Goal: Task Accomplishment & Management: Manage account settings

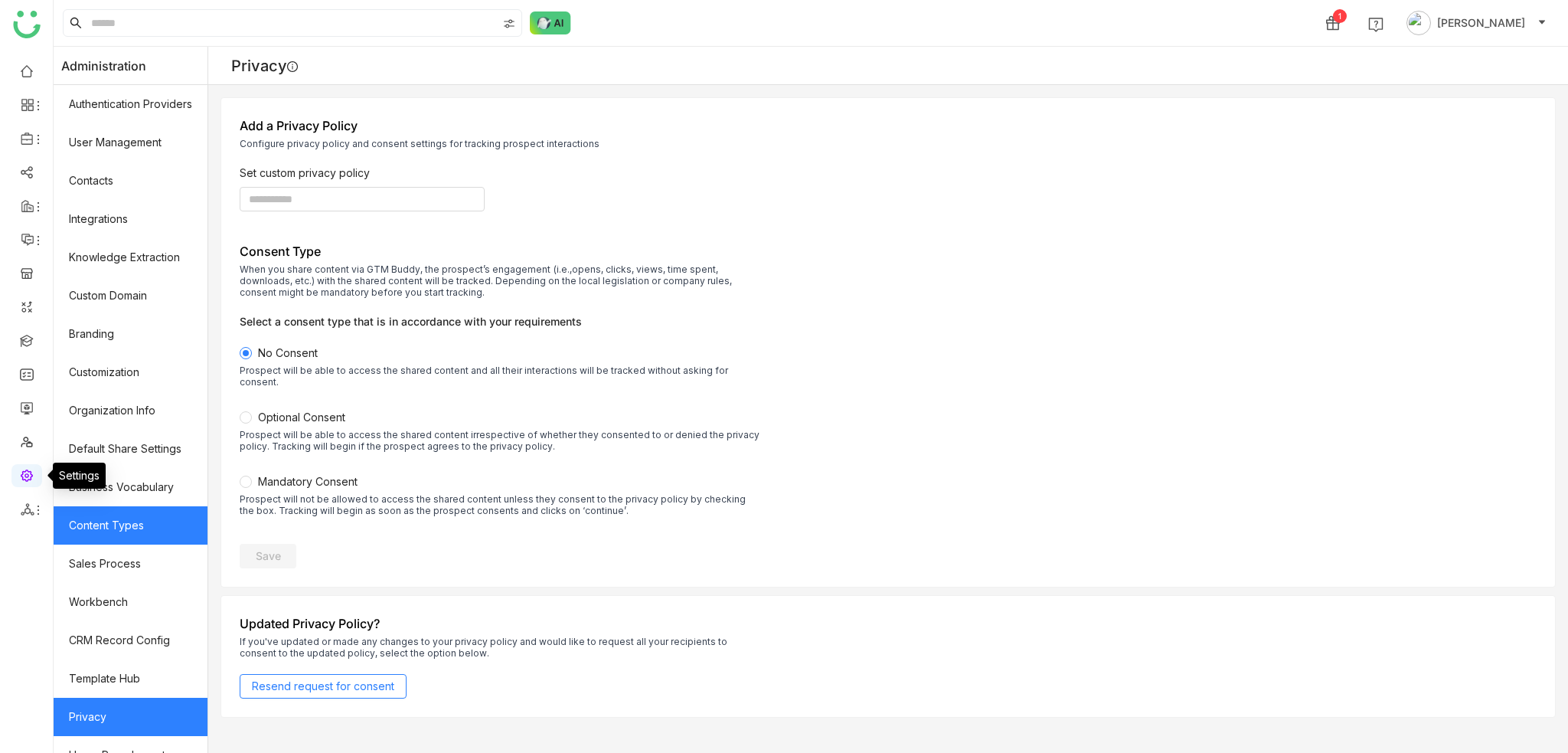
scroll to position [59, 0]
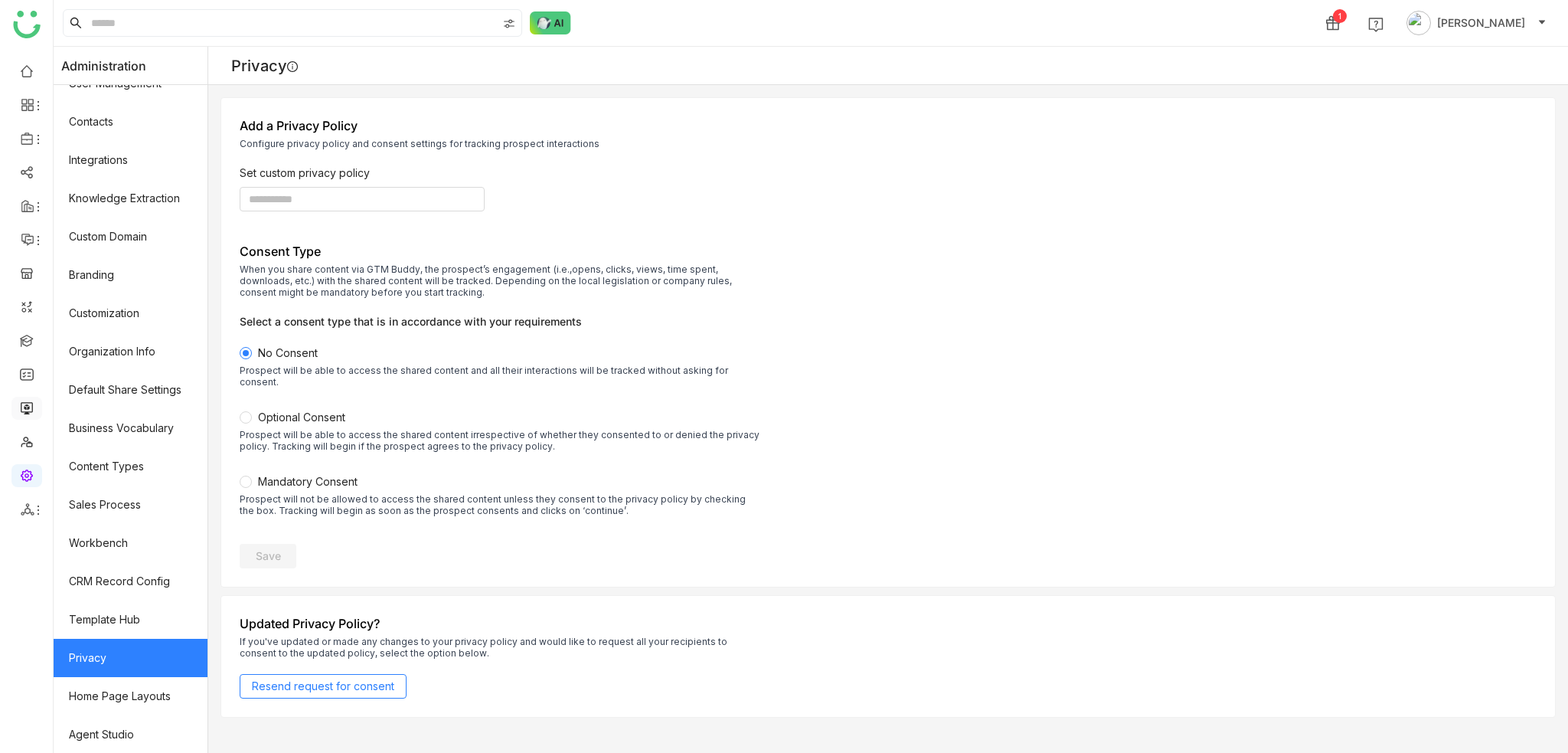
click at [20, 407] on link at bounding box center [27, 407] width 14 height 13
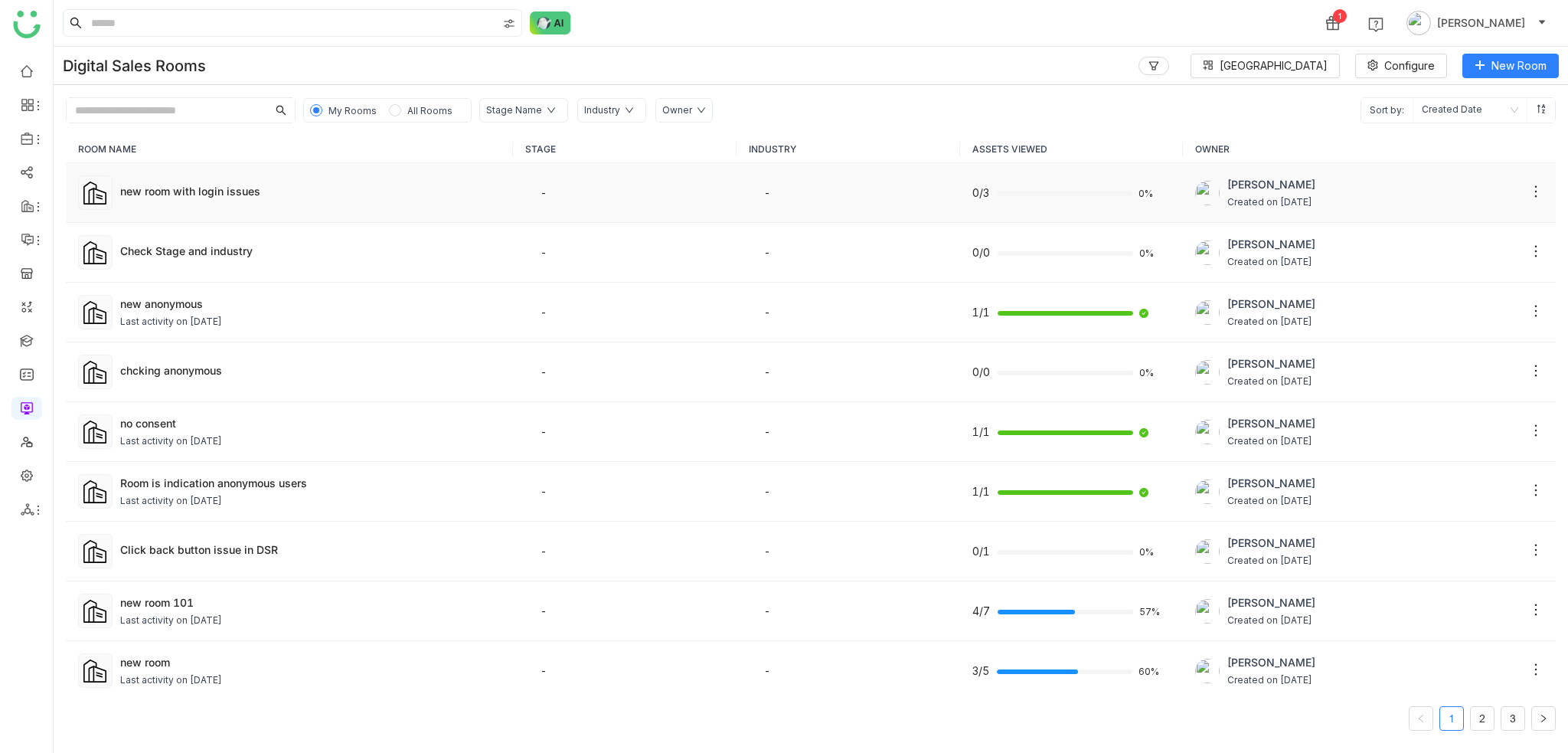
click at [204, 201] on td "new room with login issues" at bounding box center [290, 193] width 447 height 60
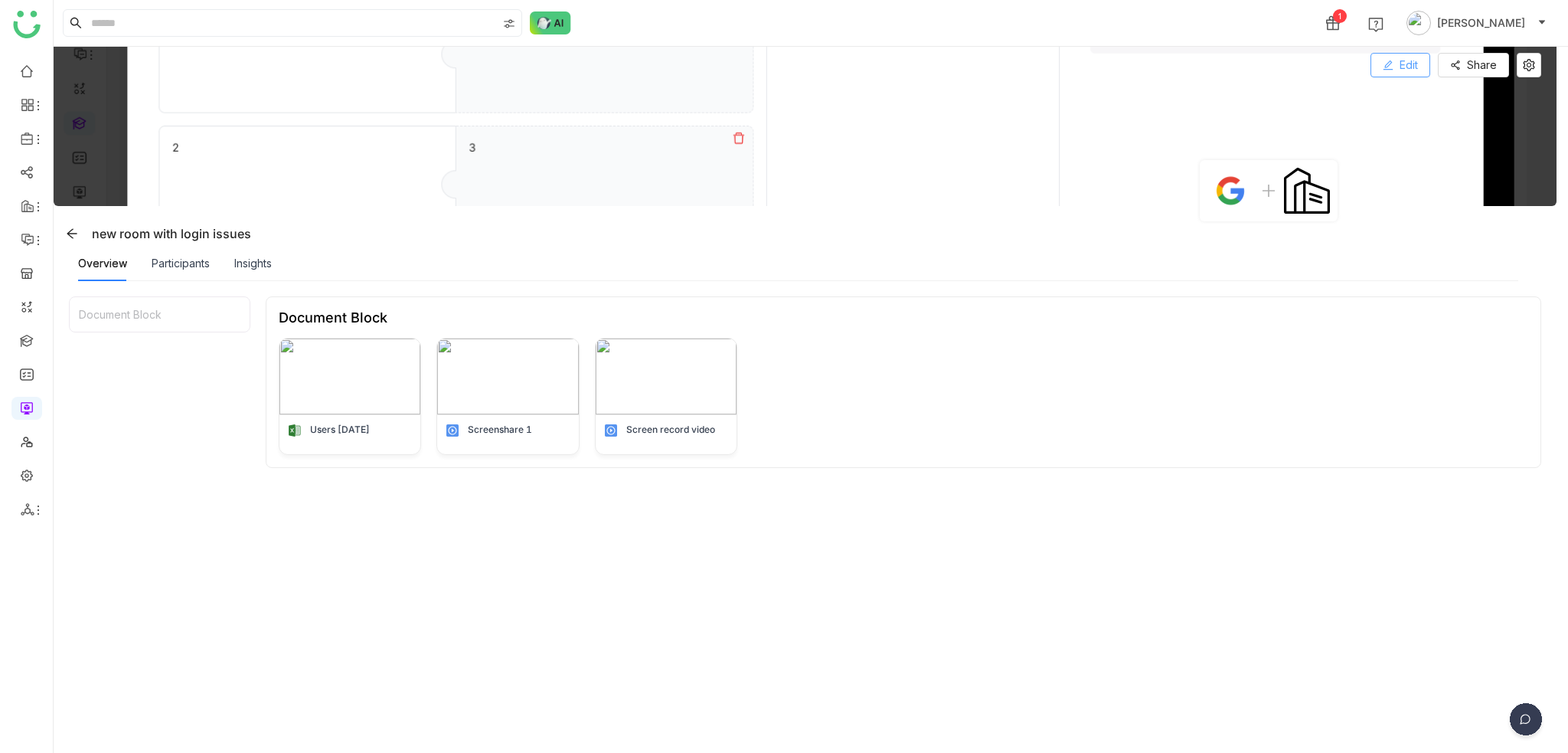
click at [1400, 71] on span "Edit" at bounding box center [1410, 65] width 19 height 17
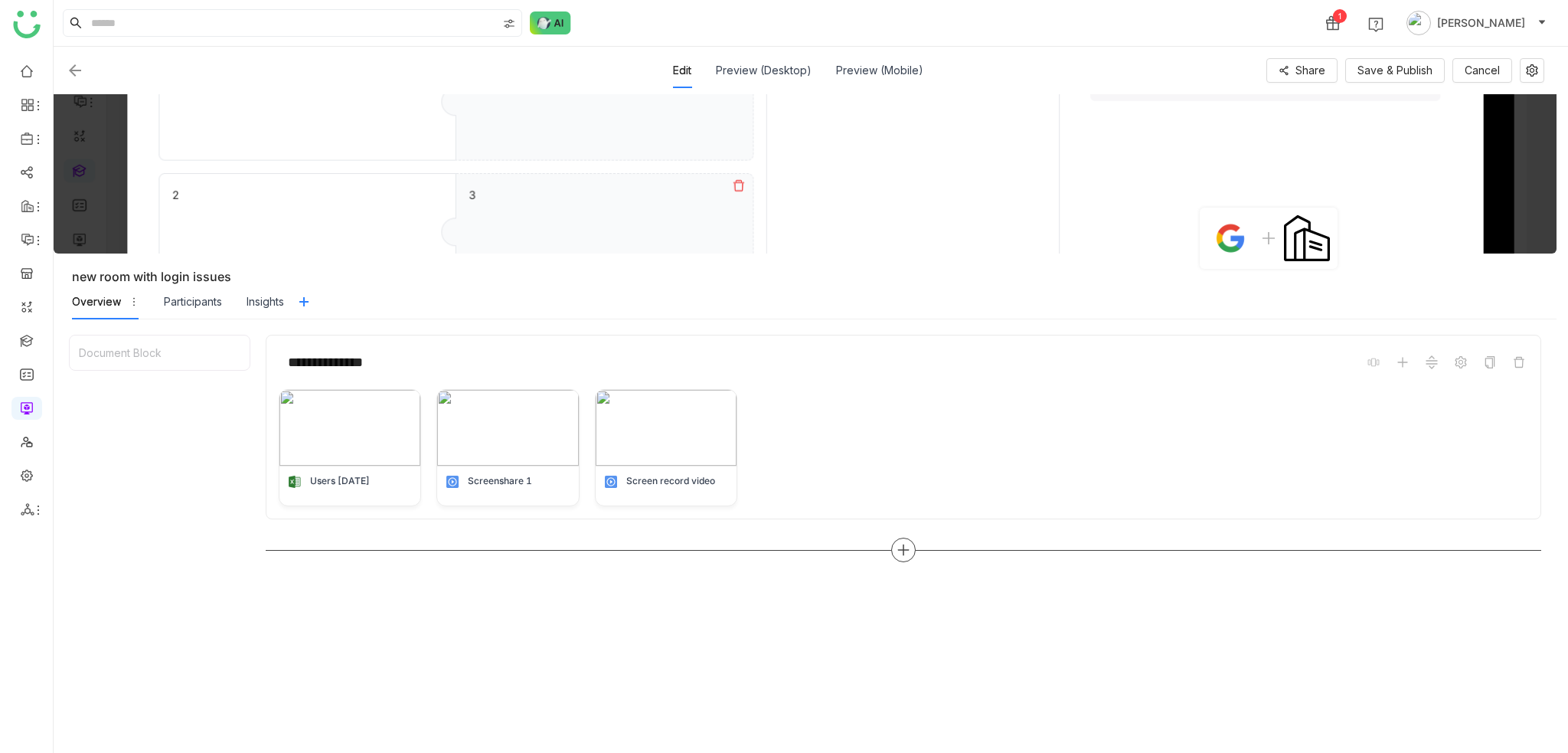
click at [913, 543] on div at bounding box center [904, 550] width 25 height 25
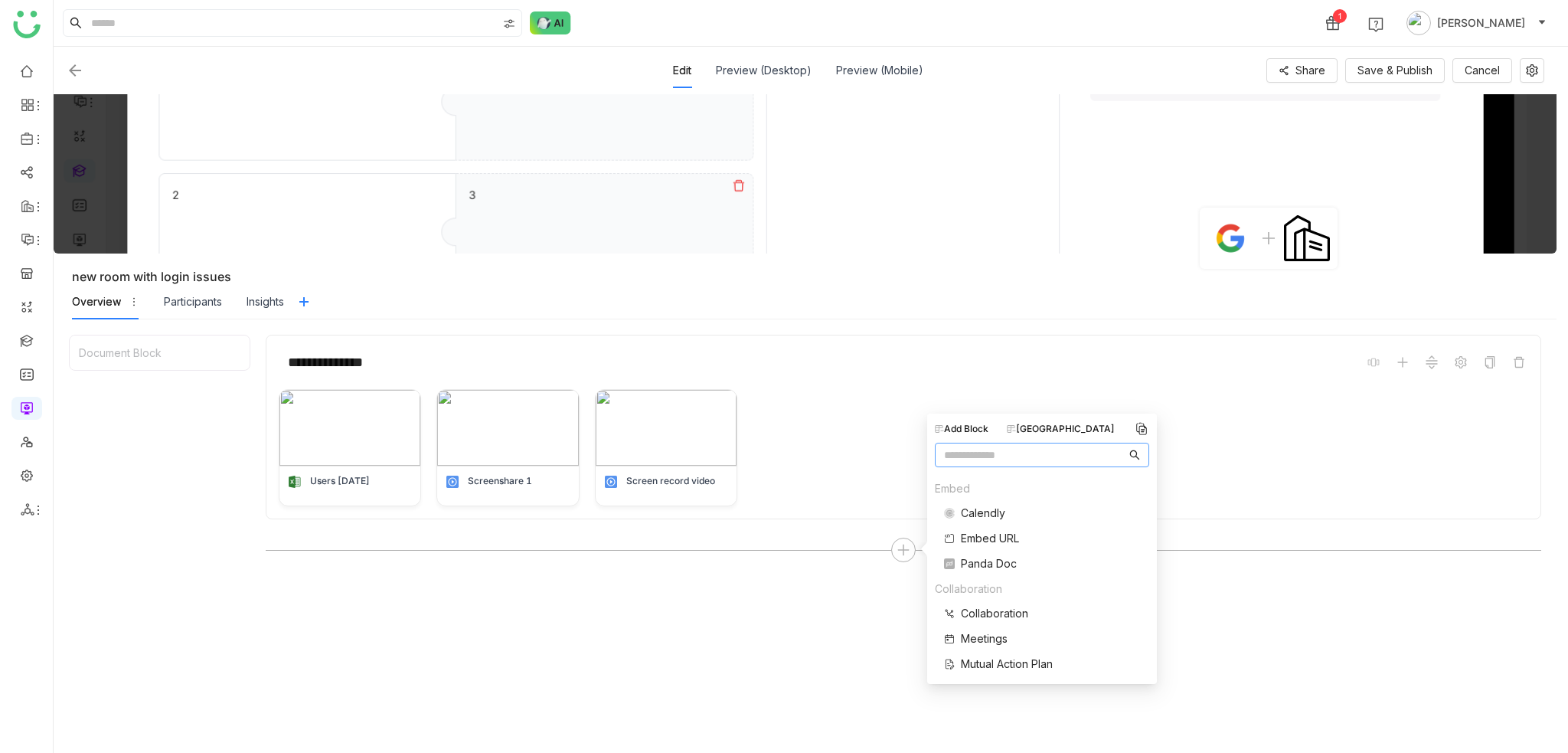
scroll to position [230, 0]
click at [1262, 467] on div "Users 07-21-2025 Screenshare 1 Screen record video" at bounding box center [903, 448] width 1250 height 117
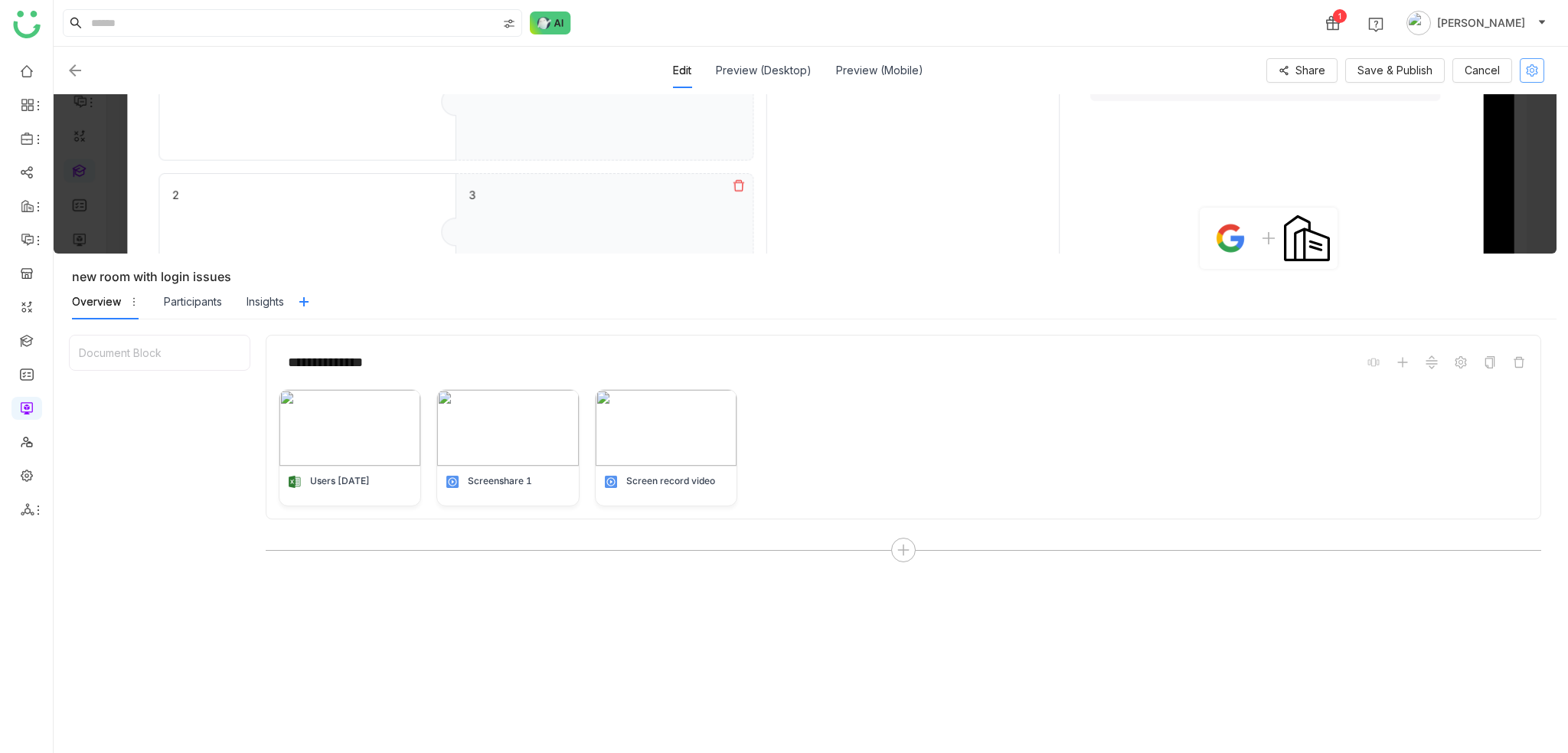
click at [1535, 73] on icon at bounding box center [1532, 71] width 12 height 12
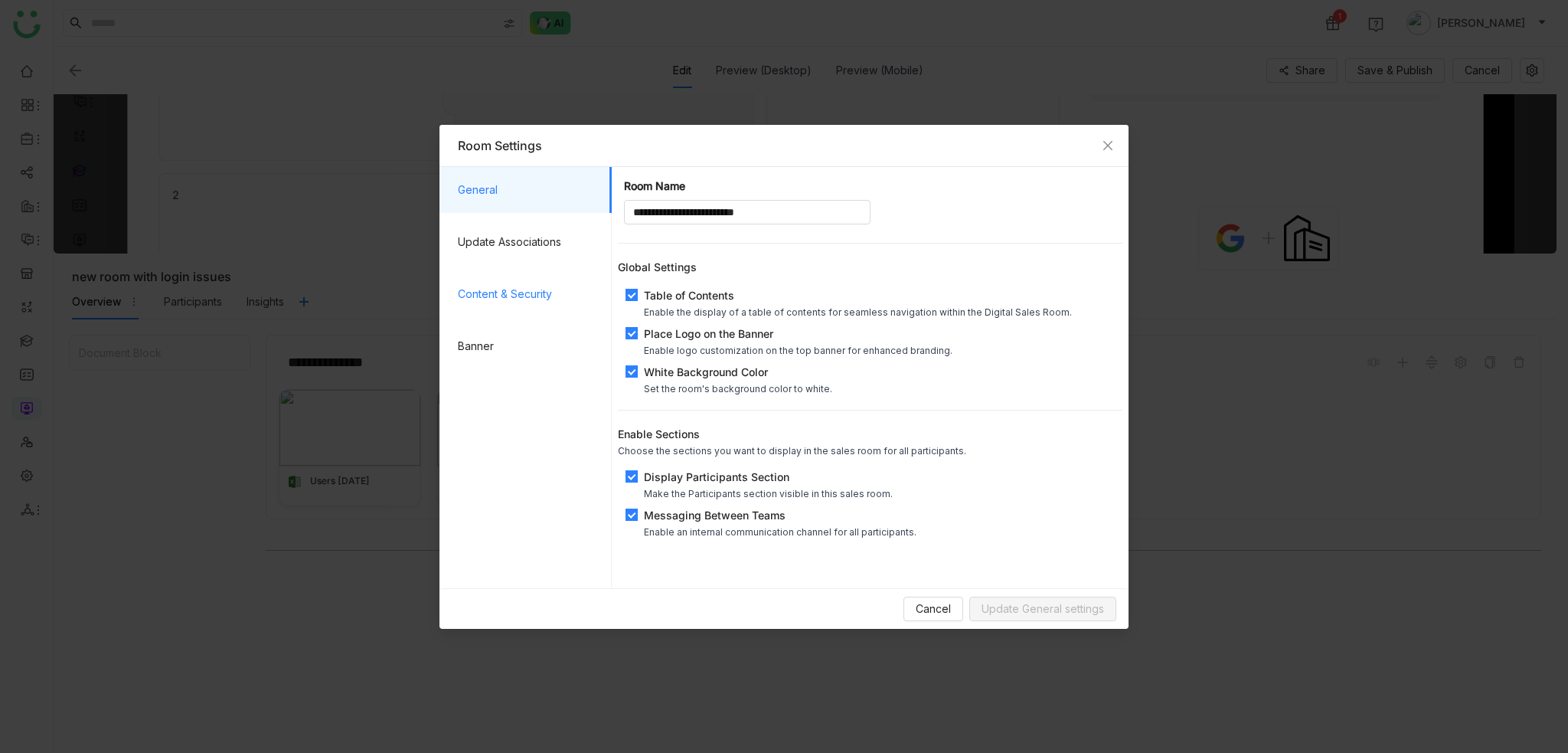
click at [533, 283] on span "Content & Security" at bounding box center [529, 294] width 141 height 46
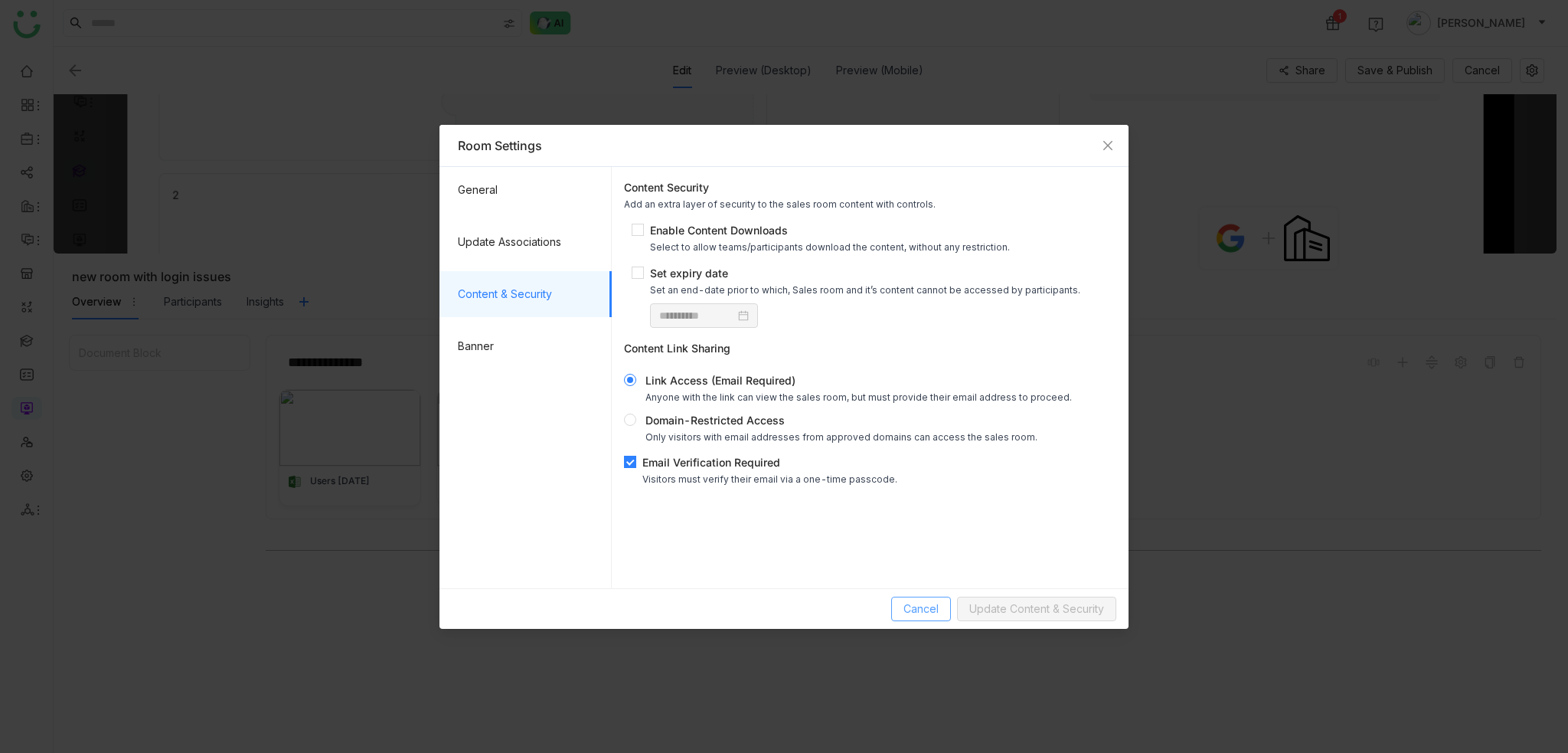
click at [930, 614] on span "Cancel" at bounding box center [921, 609] width 35 height 17
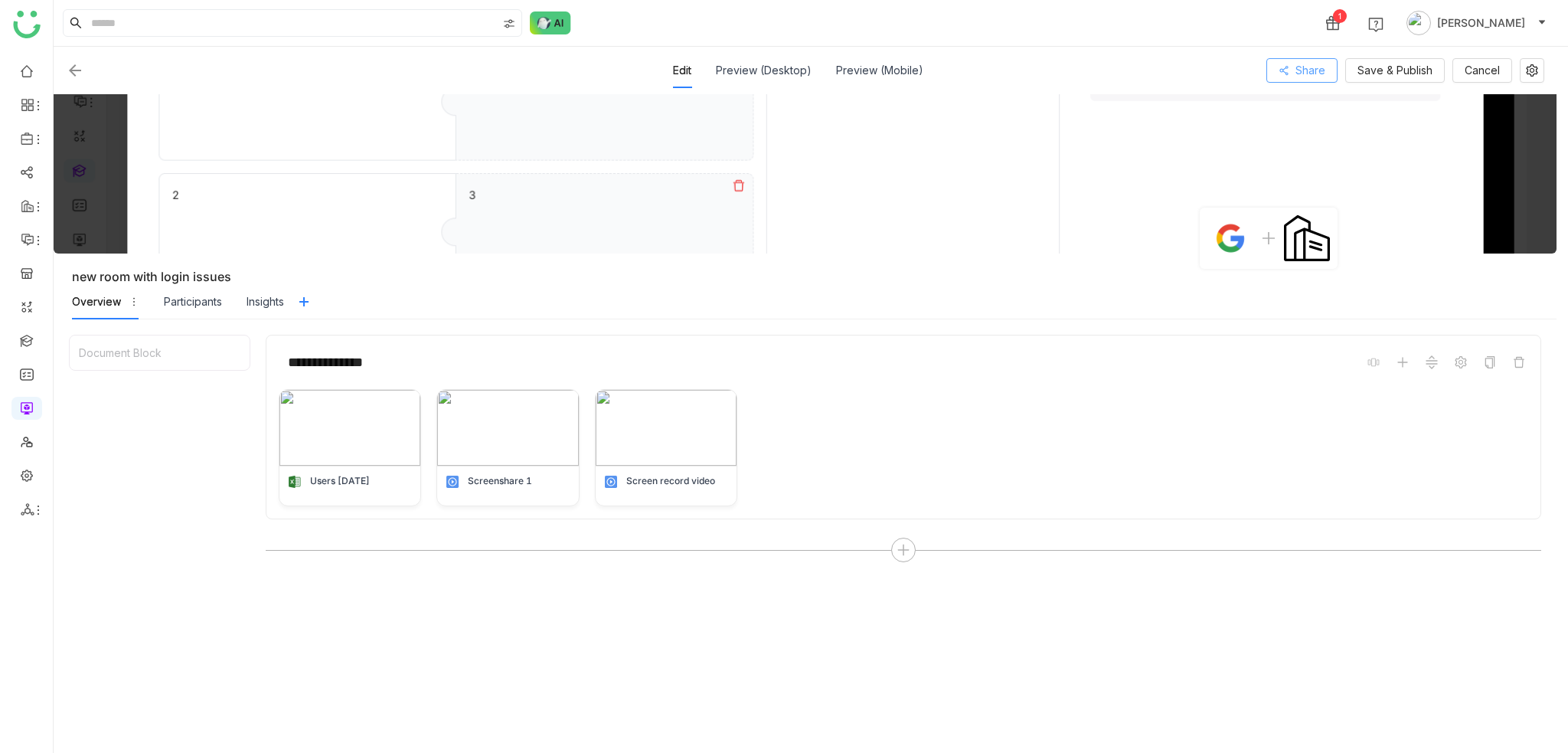
click at [1338, 73] on button "Share" at bounding box center [1302, 71] width 71 height 25
click at [1312, 73] on span "Share" at bounding box center [1310, 71] width 30 height 17
click at [1162, 37] on div "1 Arif uddin" at bounding box center [811, 23] width 1514 height 46
click at [1294, 68] on button "Share" at bounding box center [1302, 71] width 71 height 25
click at [1385, 148] on span "Copy Link" at bounding box center [1359, 148] width 50 height 17
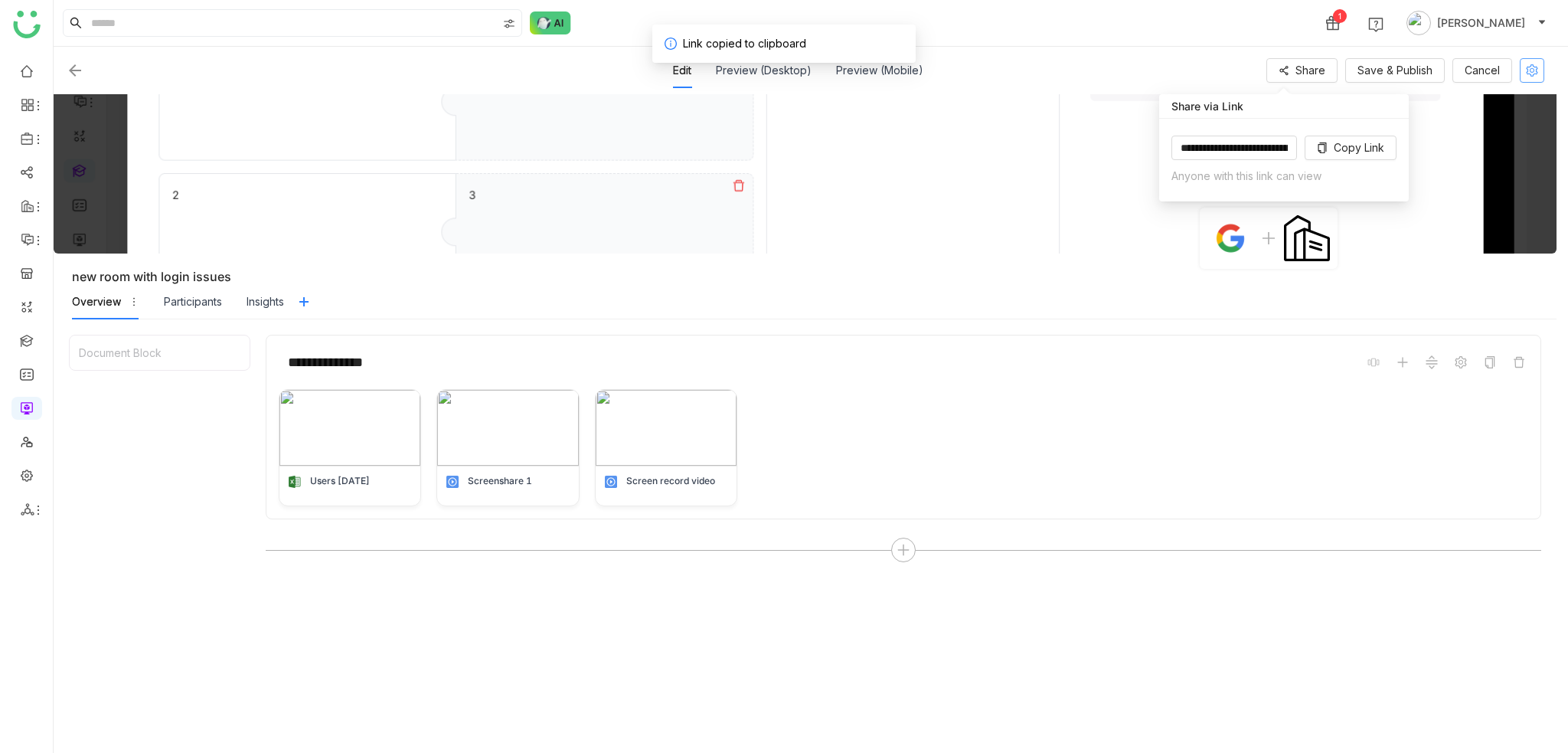
click at [1537, 71] on icon at bounding box center [1531, 71] width 12 height 12
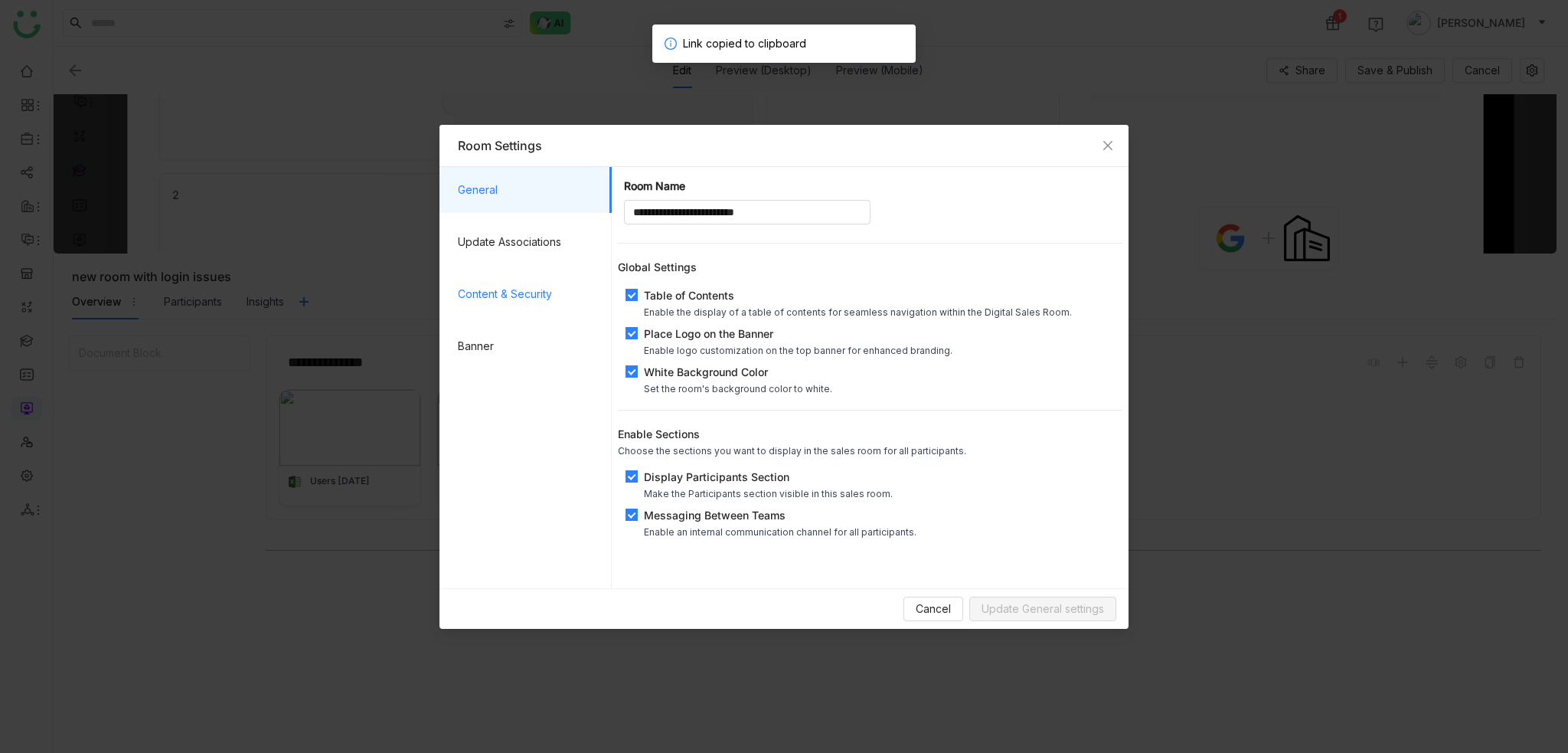
click at [512, 300] on span "Content & Security" at bounding box center [529, 294] width 141 height 46
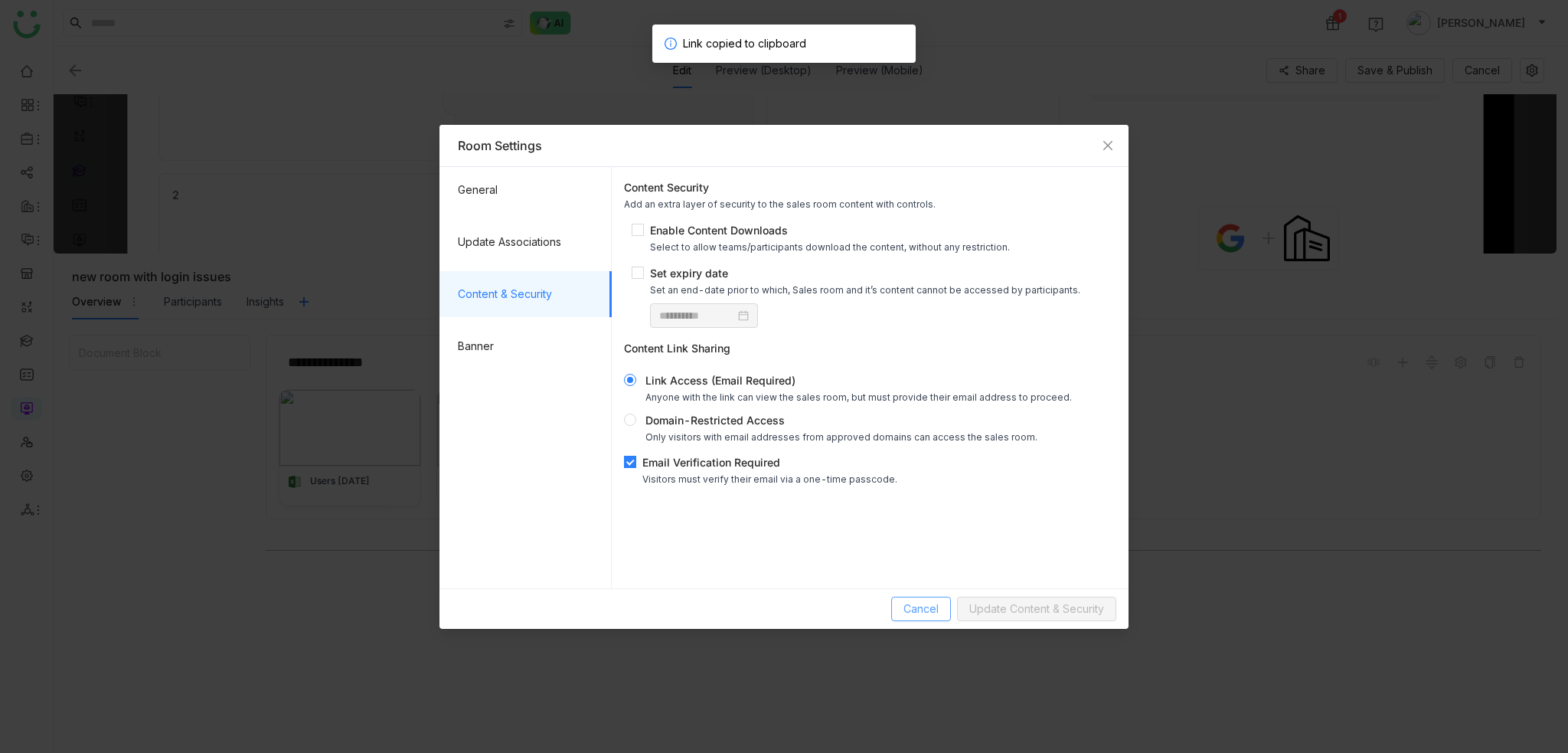
click at [944, 606] on button "Cancel" at bounding box center [921, 609] width 60 height 25
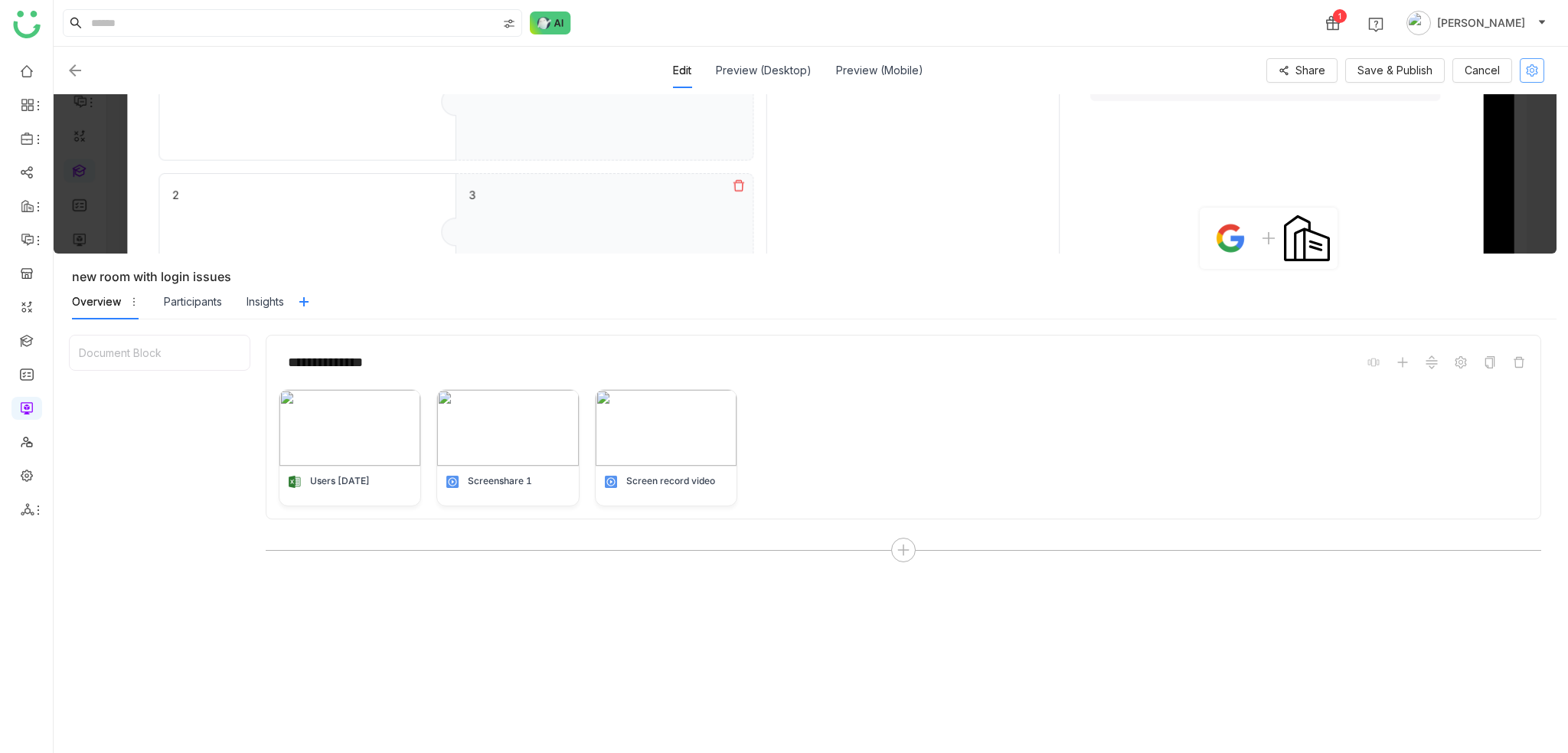
click at [1535, 64] on button at bounding box center [1532, 71] width 25 height 25
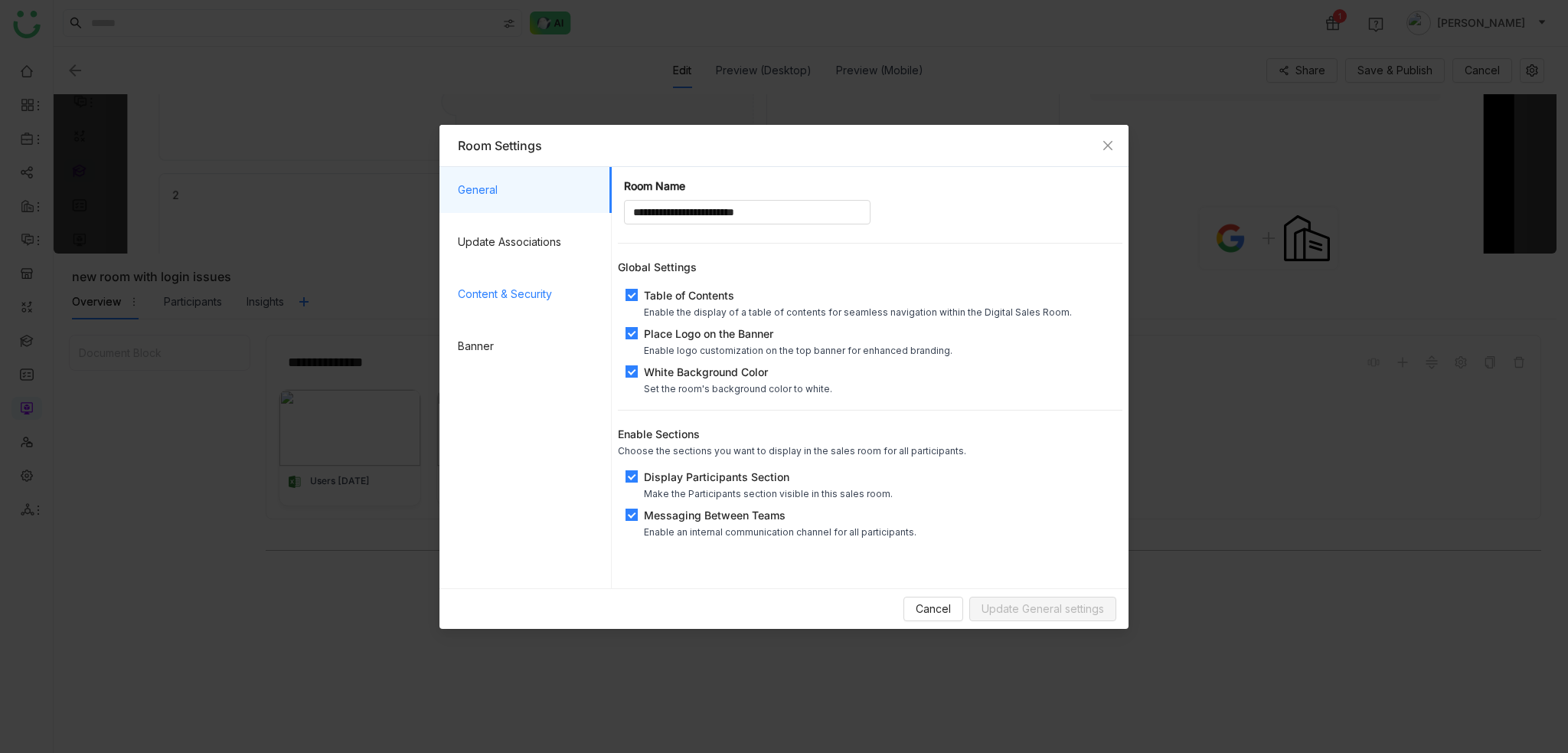
click at [502, 291] on span "Content & Security" at bounding box center [529, 294] width 141 height 46
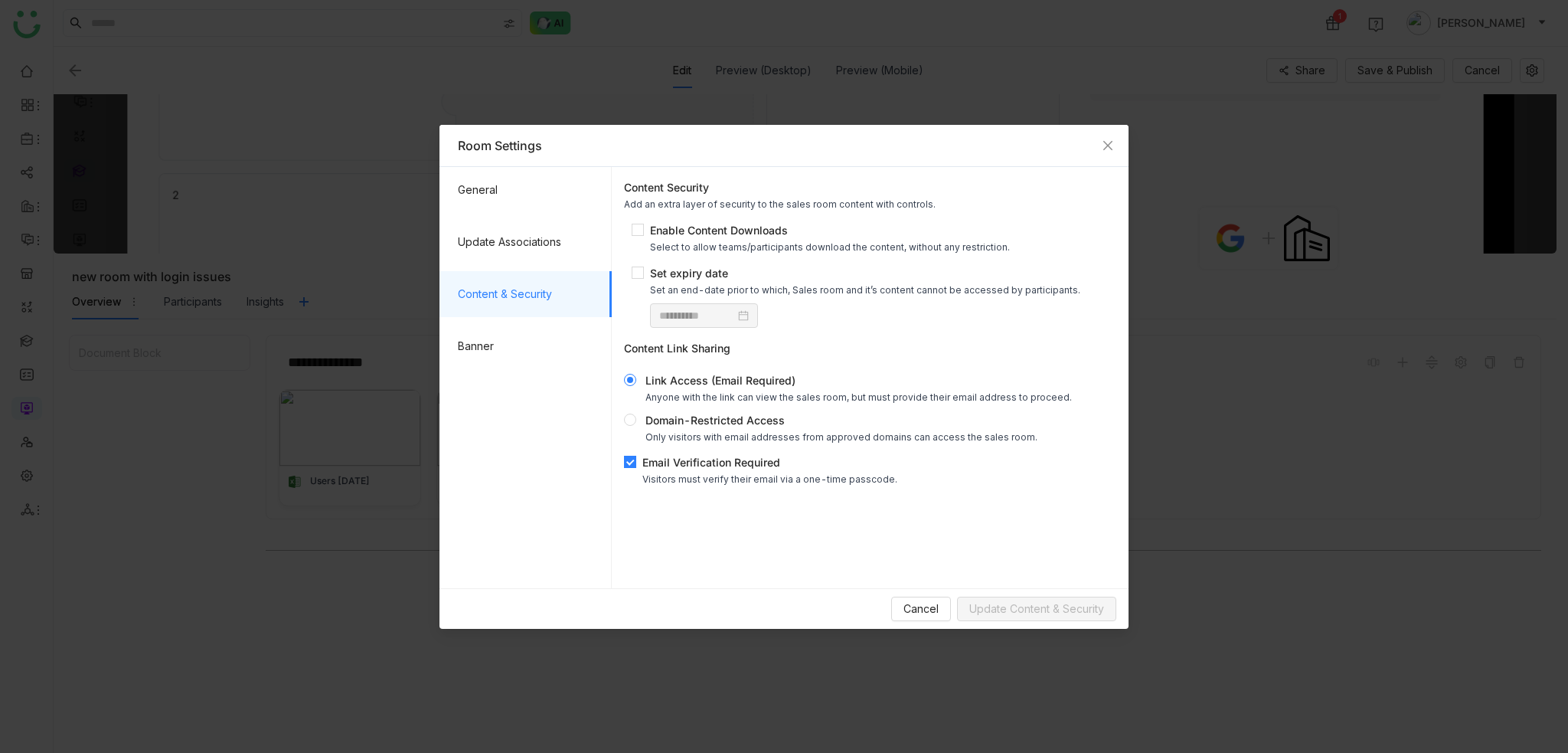
click at [651, 468] on div "Email Verification Required" at bounding box center [770, 462] width 255 height 16
click at [1069, 619] on button "Update Content & Security" at bounding box center [1037, 609] width 159 height 25
click at [1118, 140] on span "Close" at bounding box center [1107, 145] width 41 height 41
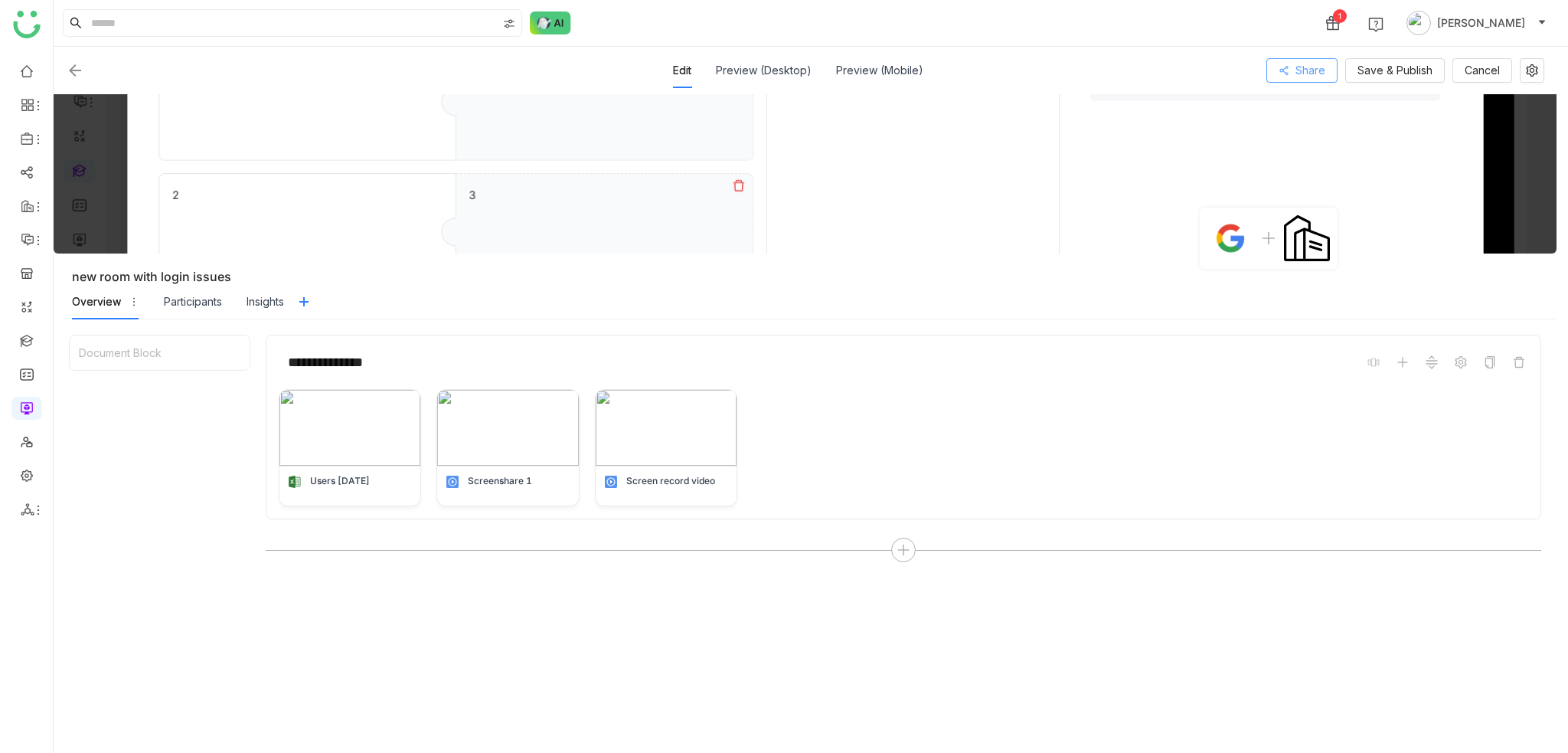
click at [1313, 77] on span "Share" at bounding box center [1310, 71] width 30 height 17
click at [1385, 152] on span "Copy Link" at bounding box center [1359, 148] width 50 height 17
click at [986, 40] on div "1 Arif uddin" at bounding box center [811, 23] width 1514 height 46
click at [267, 306] on div "Insights" at bounding box center [266, 302] width 37 height 17
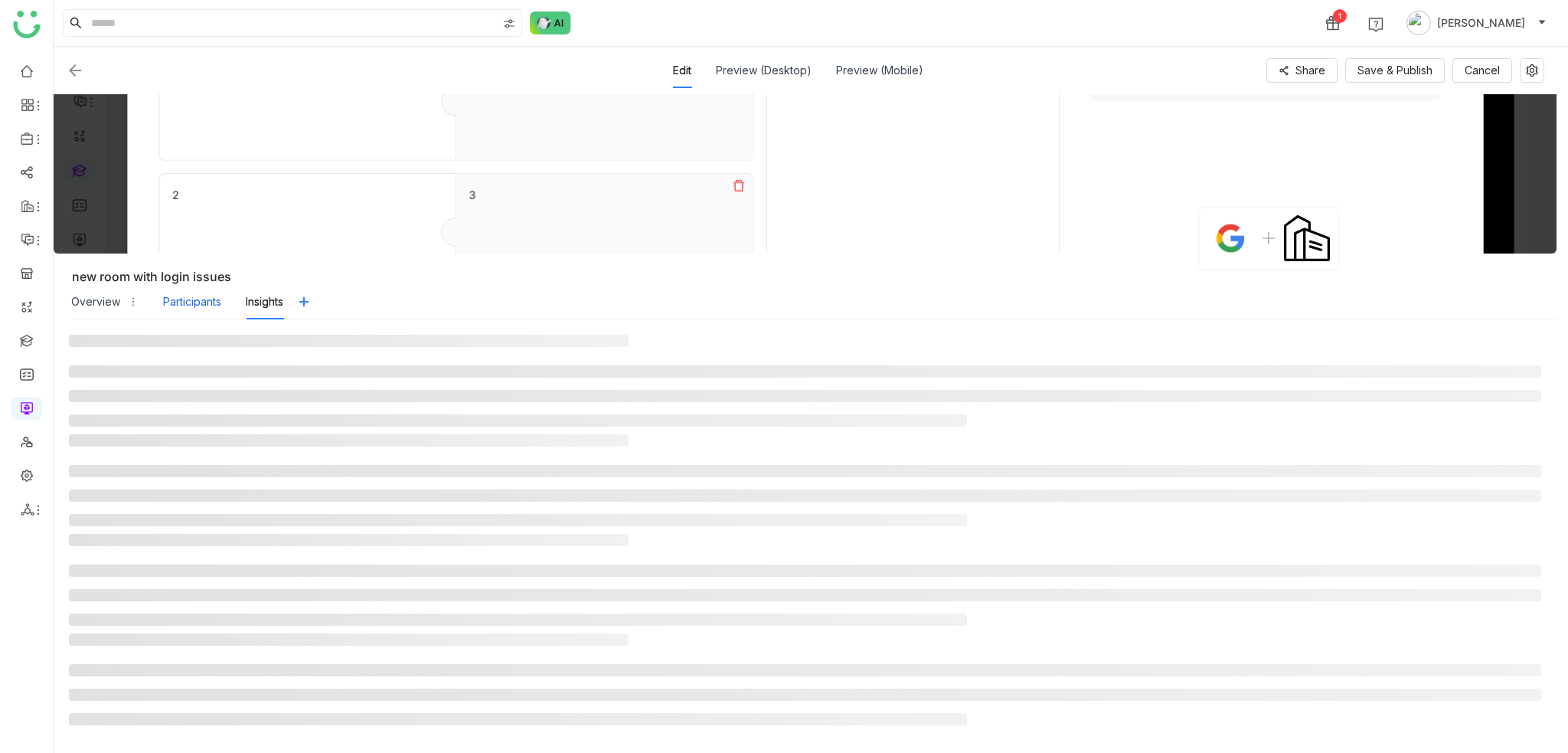
click at [180, 309] on div "Participants" at bounding box center [192, 302] width 58 height 35
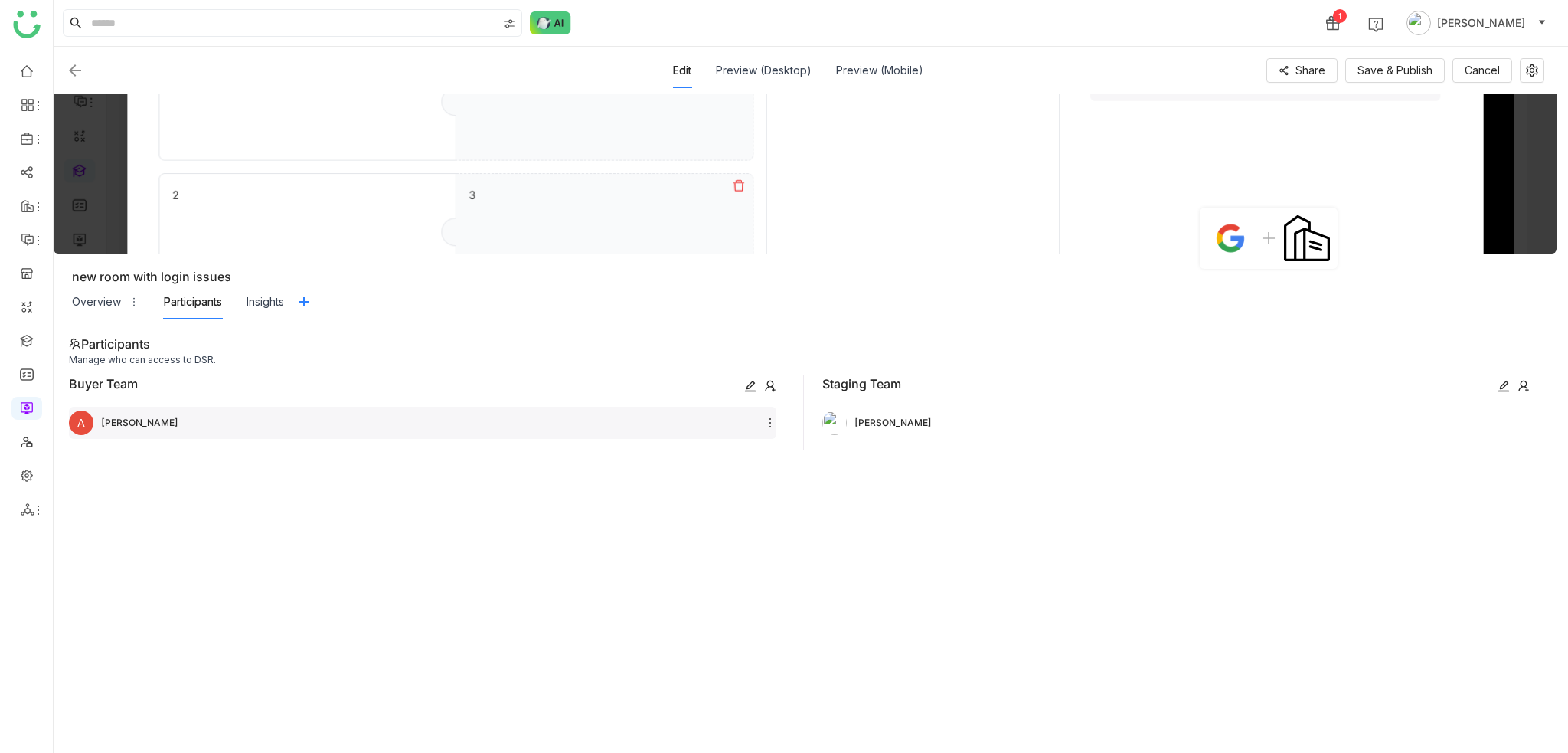
click at [336, 413] on div "A arif khan" at bounding box center [422, 423] width 708 height 32
click at [279, 288] on div "Insights" at bounding box center [266, 302] width 37 height 35
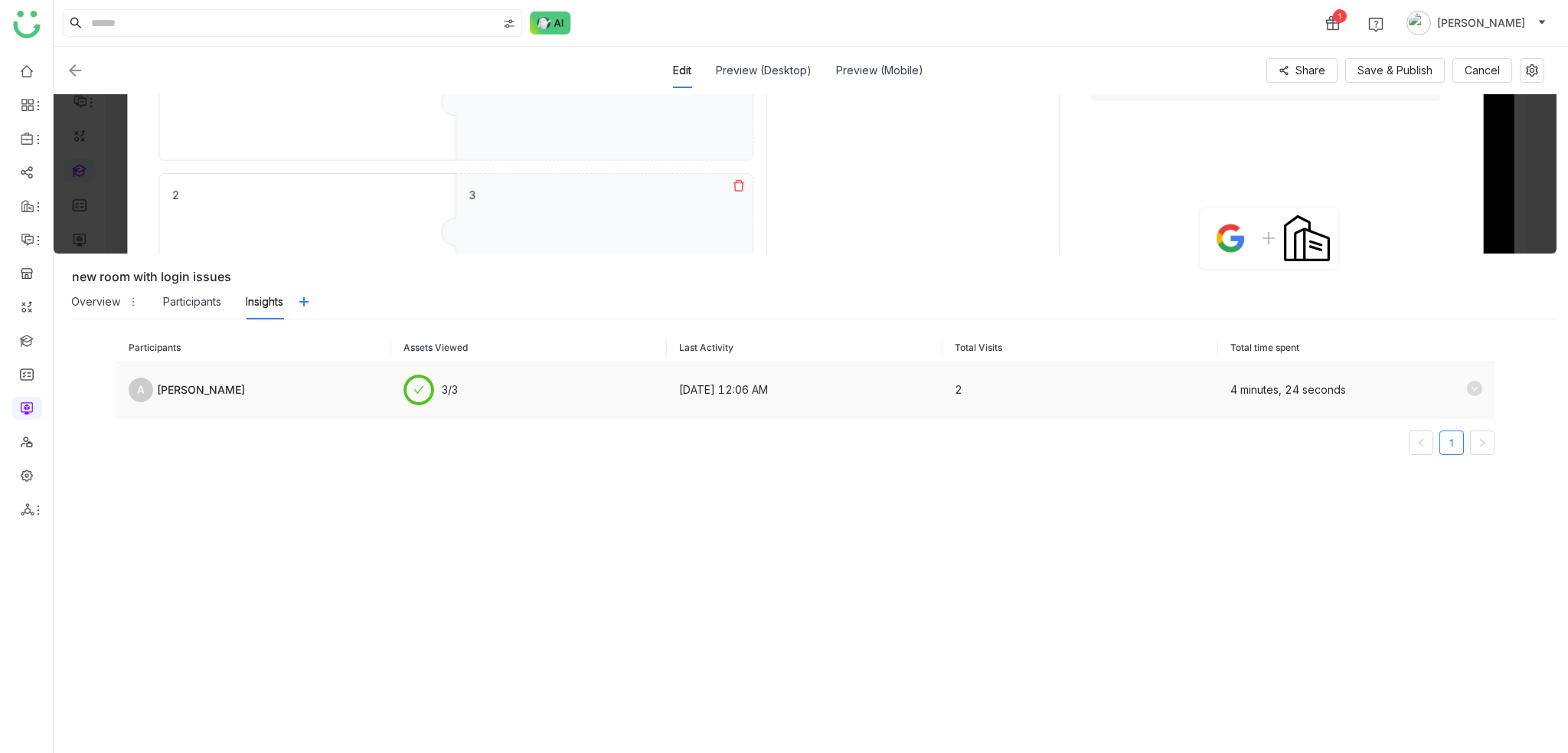
click at [407, 392] on span at bounding box center [419, 390] width 30 height 11
click at [1467, 385] on icon at bounding box center [1475, 389] width 16 height 16
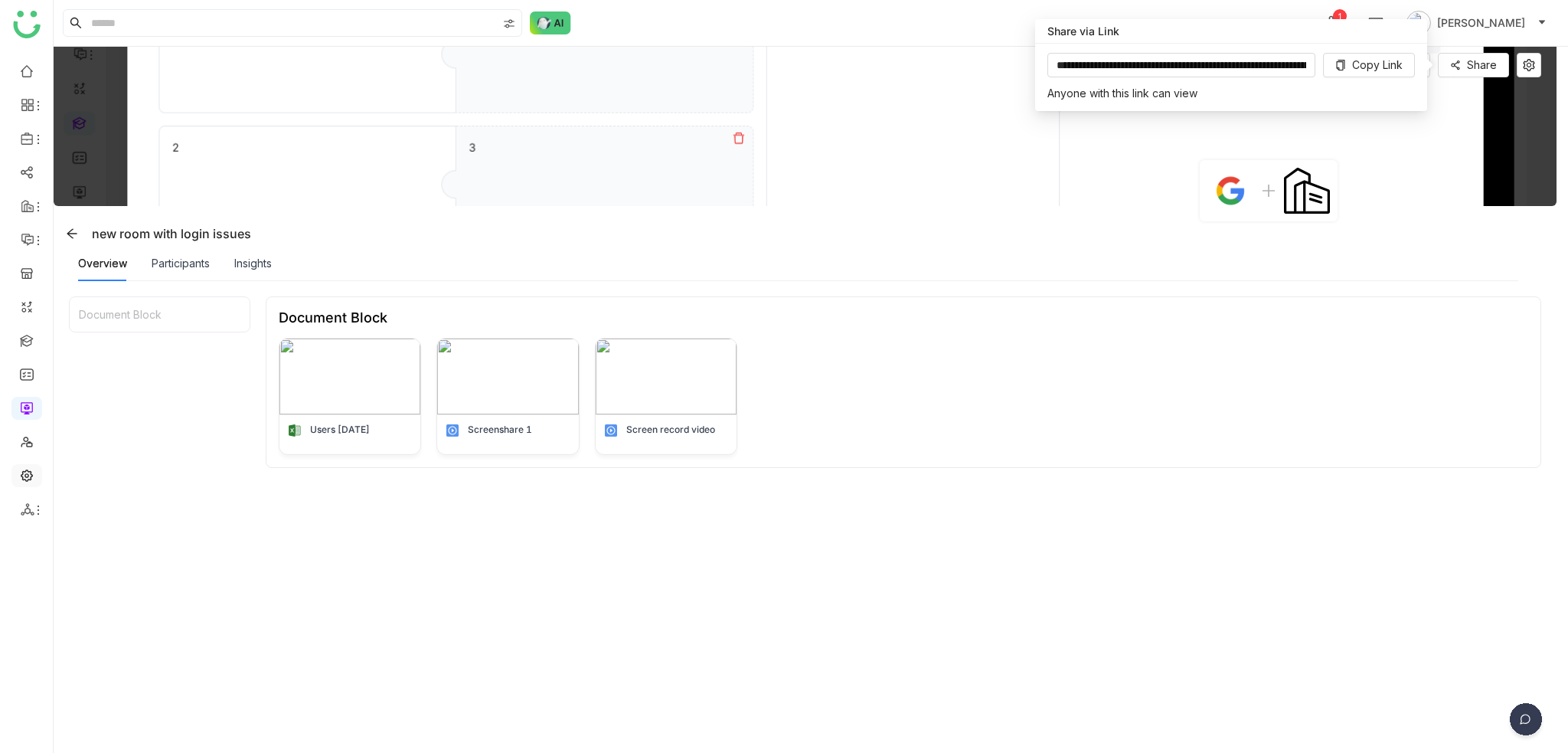
drag, startPoint x: 30, startPoint y: 459, endPoint x: 23, endPoint y: 474, distance: 16.6
click at [30, 459] on ul at bounding box center [26, 290] width 53 height 483
click at [23, 474] on link at bounding box center [27, 474] width 14 height 13
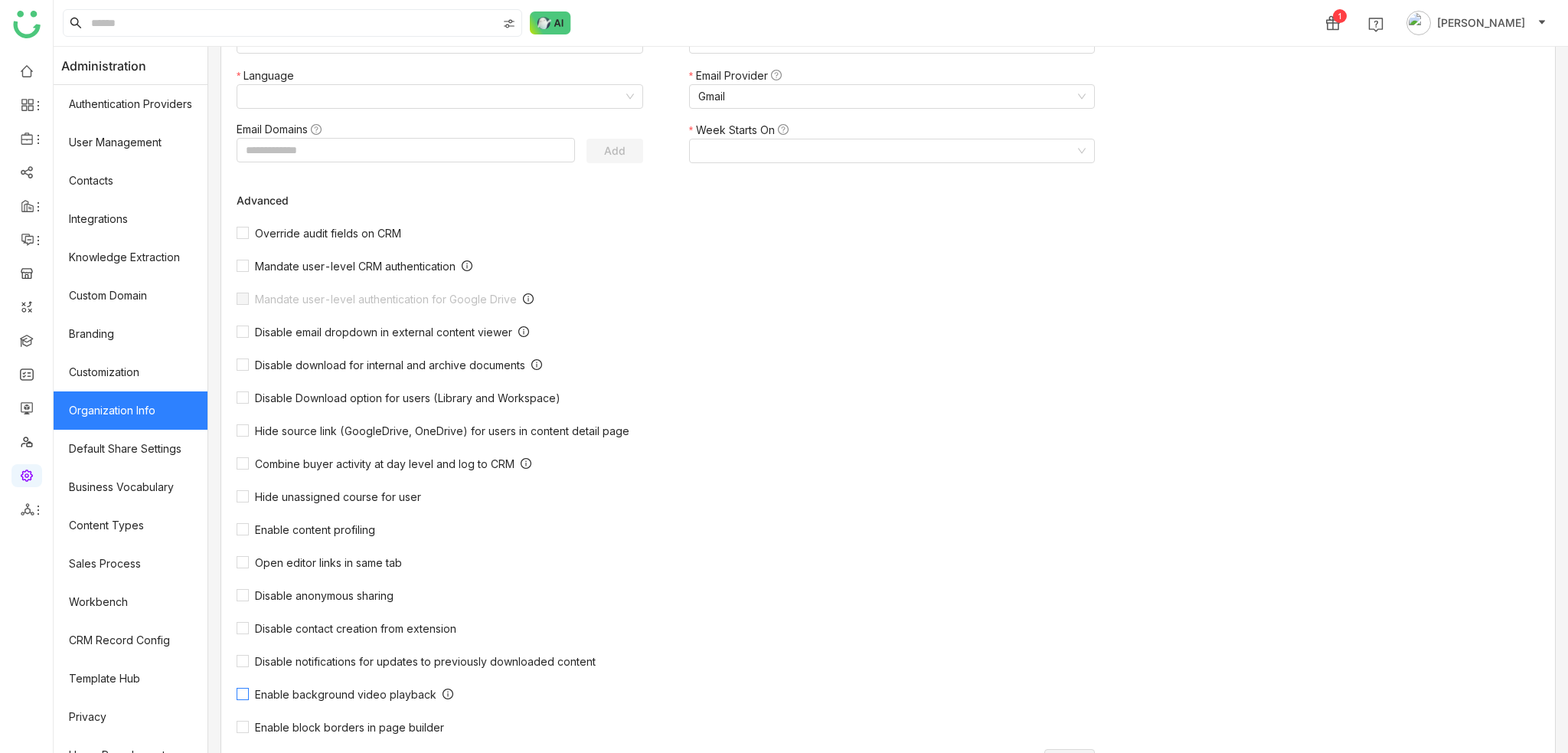
scroll to position [218, 0]
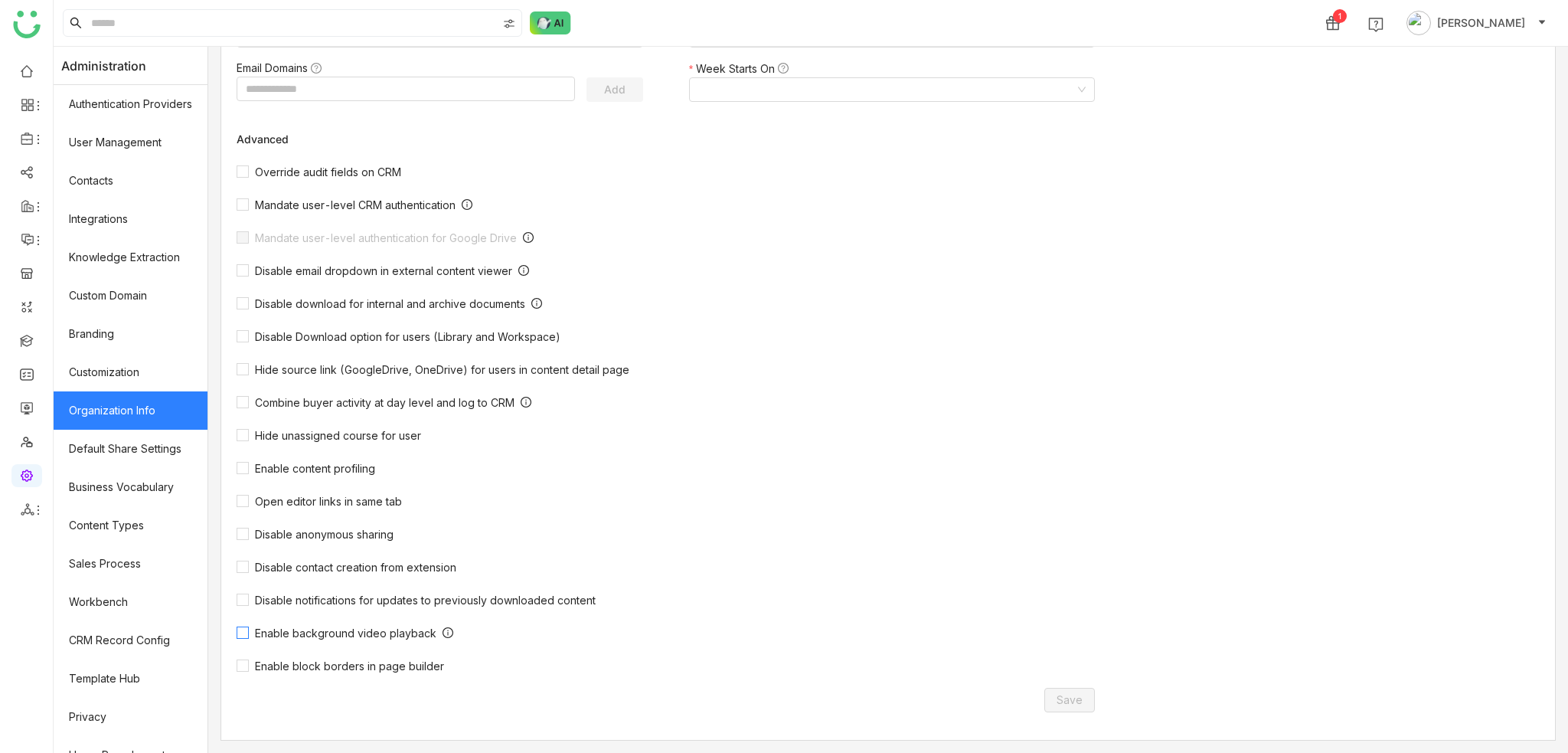
type input "*******"
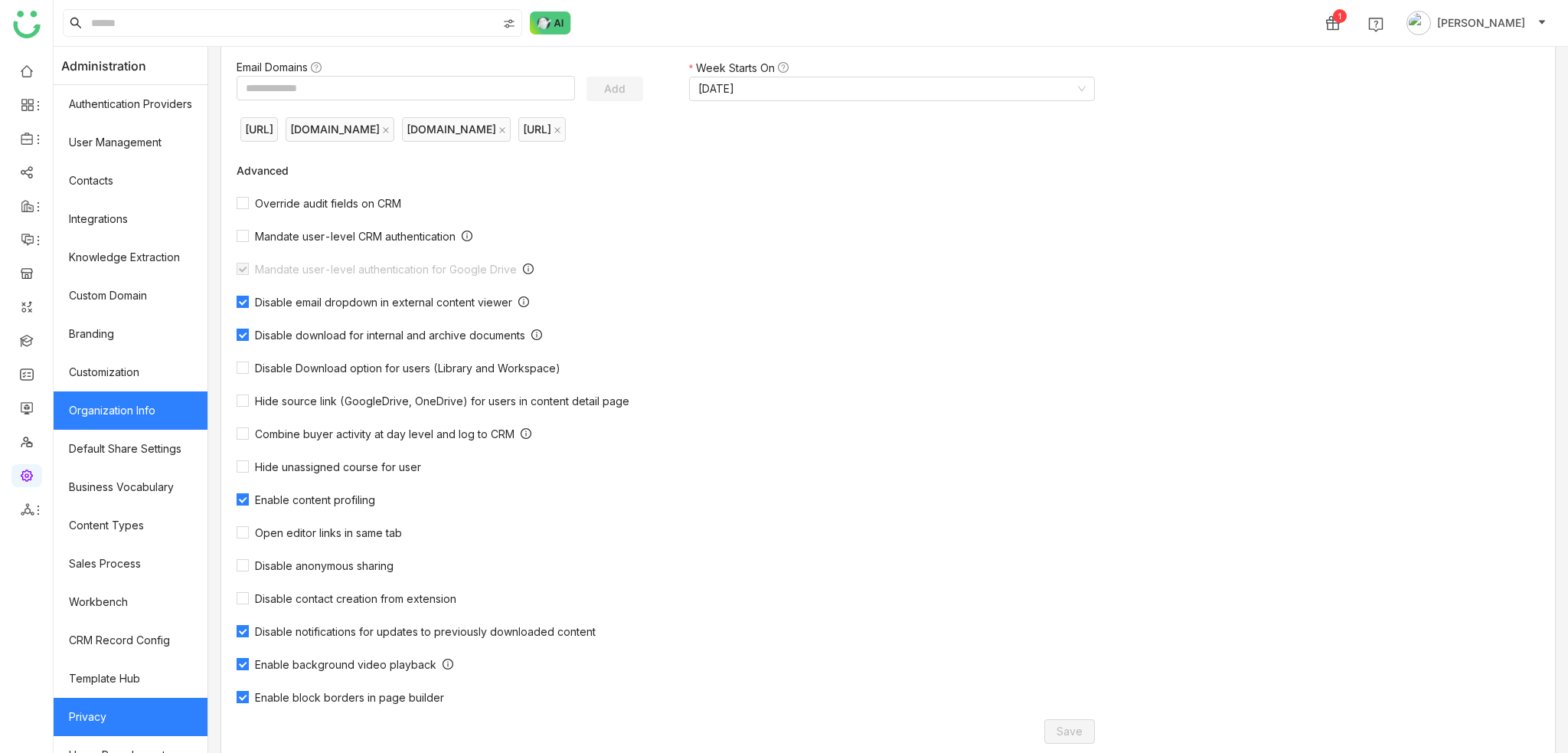
click at [120, 702] on link "Privacy" at bounding box center [130, 716] width 154 height 38
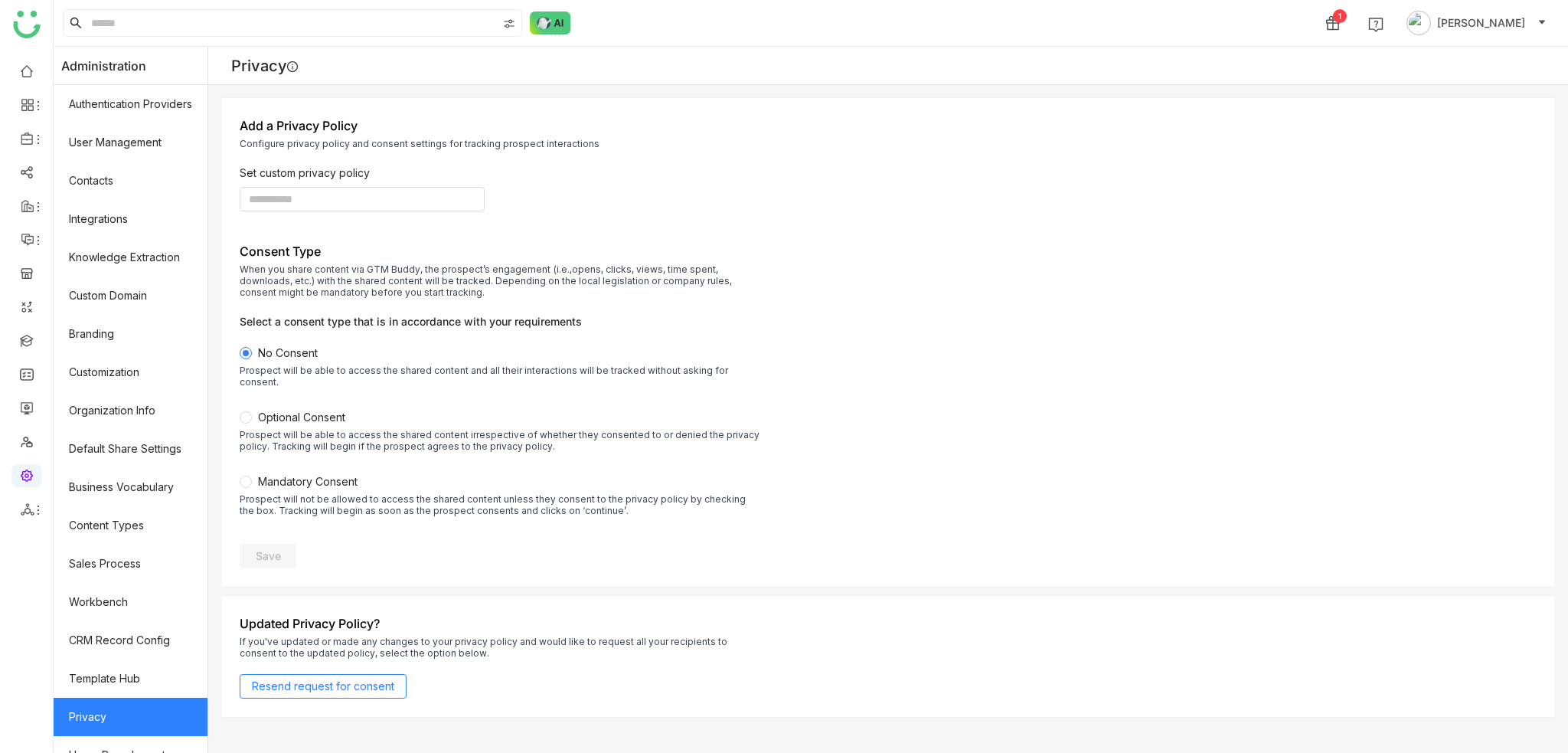
click at [296, 479] on label "Mandatory Consent Prospect will not be allowed to access the shared content unl…" at bounding box center [500, 505] width 521 height 64
click at [256, 345] on label "No Consent Prospect will be able to access the shared content and all their int…" at bounding box center [500, 377] width 521 height 64
click at [258, 477] on label "Mandatory Consent Prospect will not be allowed to access the shared content unl…" at bounding box center [500, 505] width 521 height 64
click at [269, 411] on span "Optional Consent Prospect will be able to access the shared content irrespectiv…" at bounding box center [500, 441] width 521 height 61
click at [270, 453] on label "Optional Consent Prospect will be able to access the shared content irrespectiv…" at bounding box center [500, 441] width 521 height 64
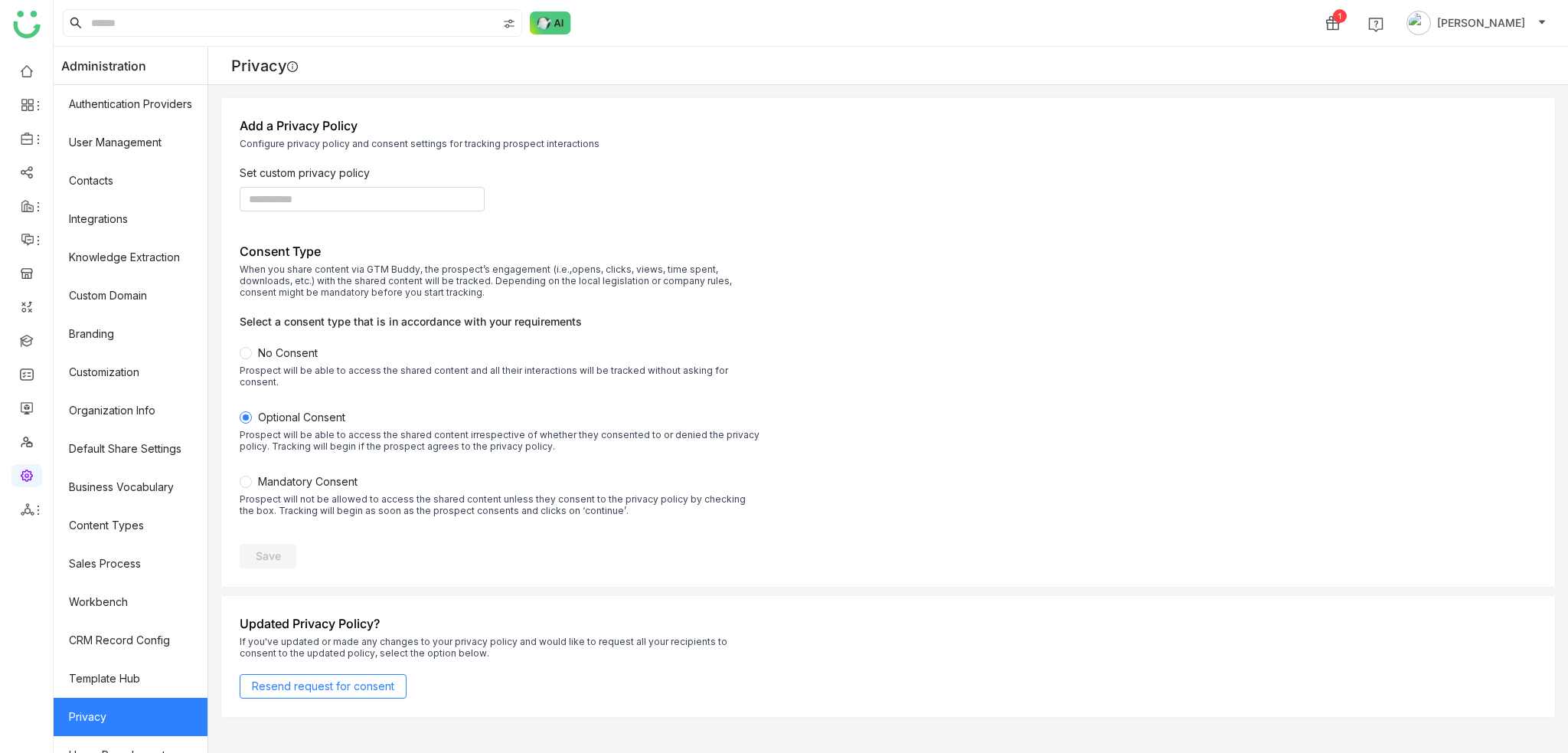
click at [273, 475] on span "Mandatory Consent" at bounding box center [308, 481] width 99 height 13
click at [276, 359] on label "No Consent Prospect will be able to access the shared content and all their int…" at bounding box center [500, 377] width 521 height 64
click at [390, 680] on span "Resend request for consent" at bounding box center [322, 687] width 142 height 17
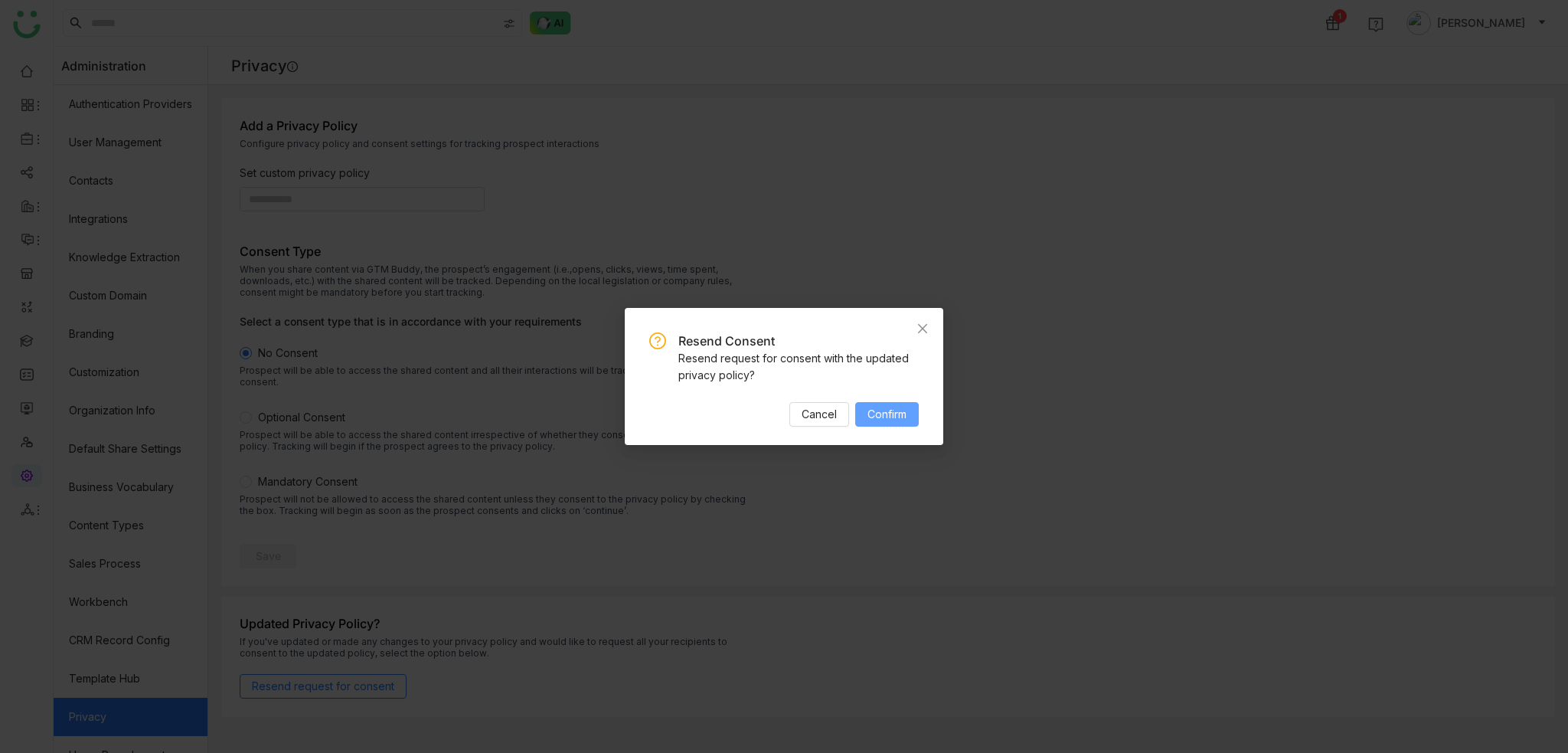
click at [885, 410] on span "Confirm" at bounding box center [887, 415] width 39 height 17
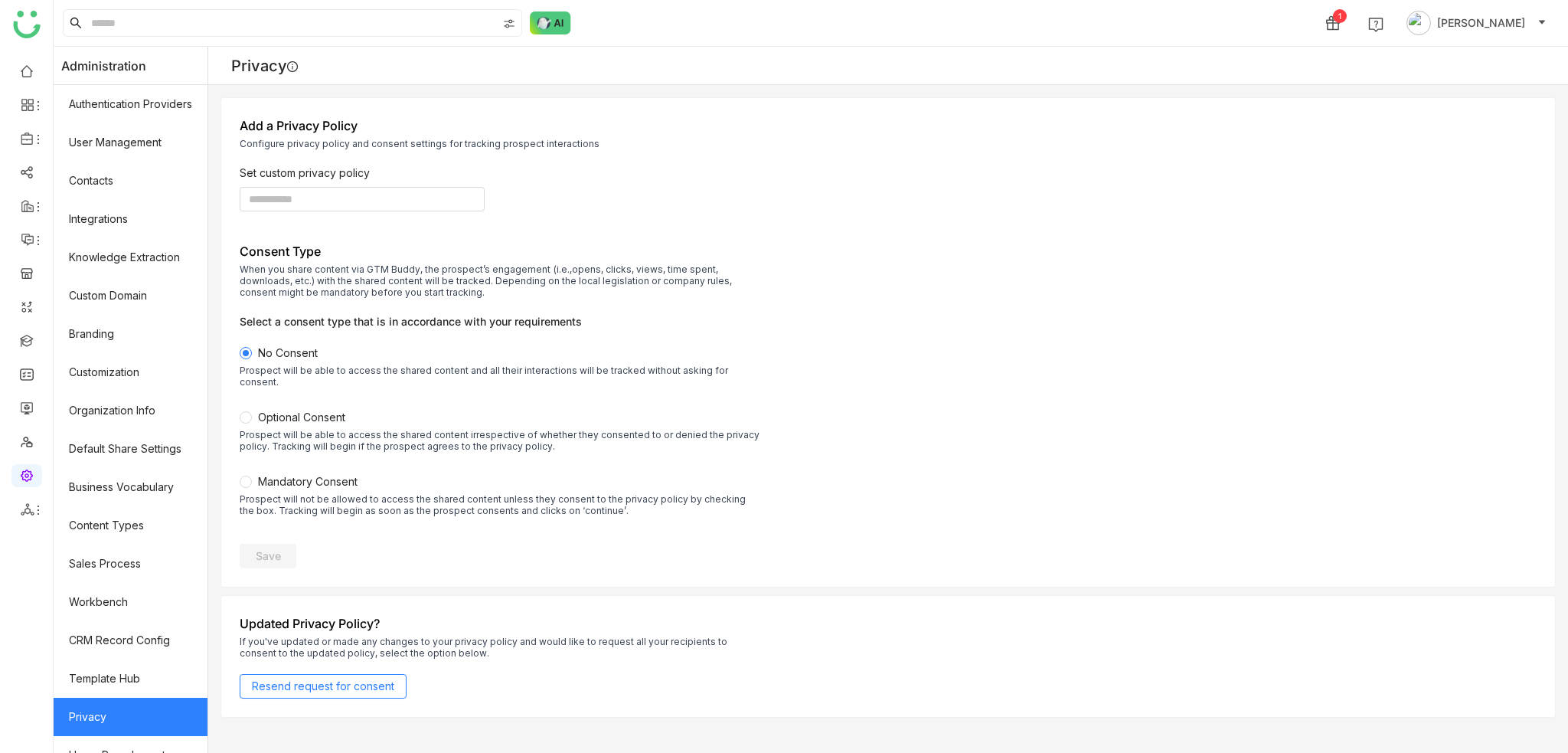
click at [294, 461] on label "Optional Consent Prospect will be able to access the shared content irrespectiv…" at bounding box center [500, 441] width 521 height 64
click at [301, 429] on div "Prospect will be able to access the shared content irrespective of whether they…" at bounding box center [500, 441] width 521 height 23
click at [309, 351] on span "No Consent" at bounding box center [287, 353] width 60 height 13
click at [352, 200] on input at bounding box center [363, 200] width 245 height 25
type input "***"
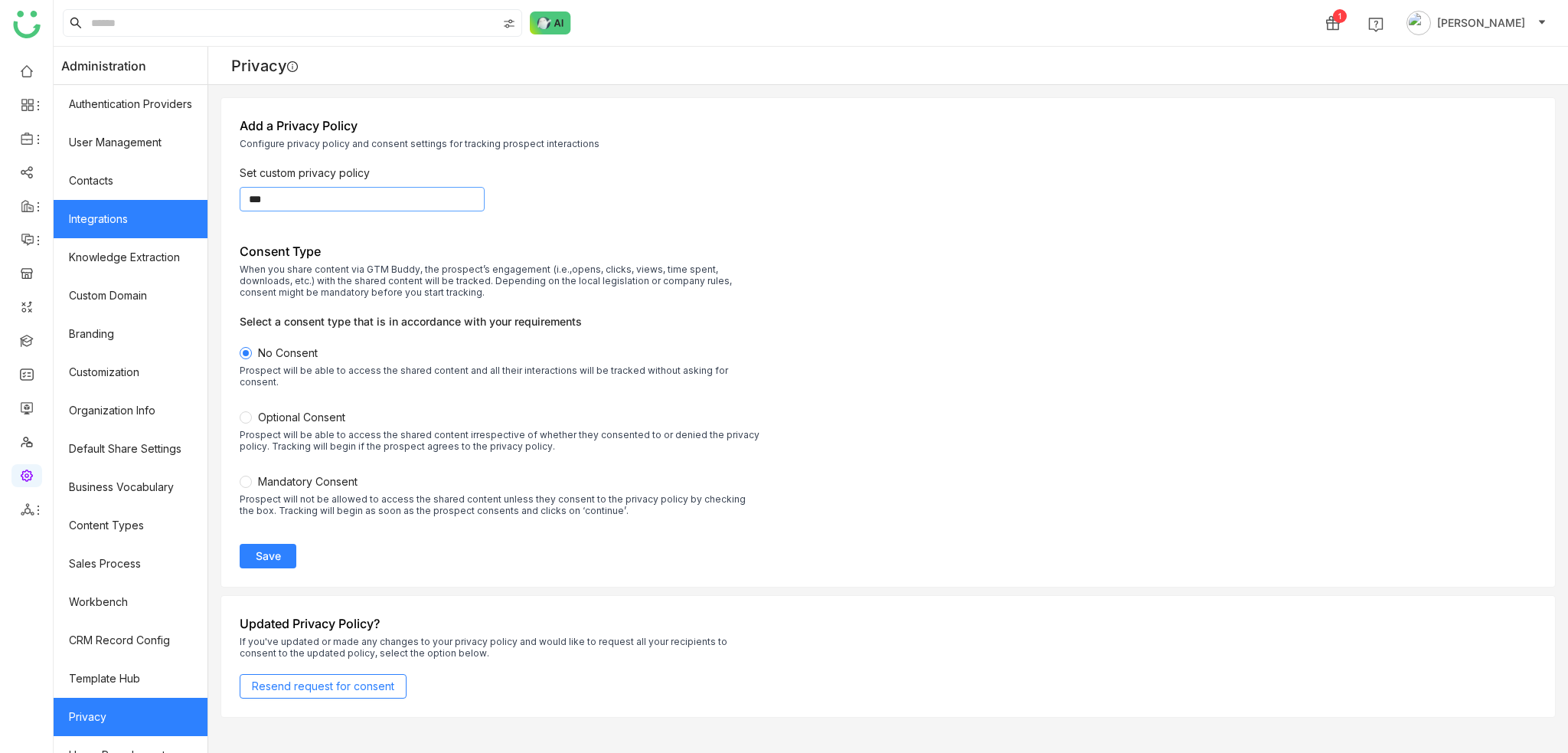
drag, startPoint x: 317, startPoint y: 200, endPoint x: 180, endPoint y: 204, distance: 137.1
click at [180, 204] on nz-layout "Administration Authentication Providers User Management Contacts Integrations K…" at bounding box center [811, 399] width 1514 height 706
click at [561, 207] on div at bounding box center [888, 196] width 1297 height 30
click at [561, 181] on div at bounding box center [888, 196] width 1297 height 30
click at [424, 197] on input at bounding box center [363, 200] width 245 height 25
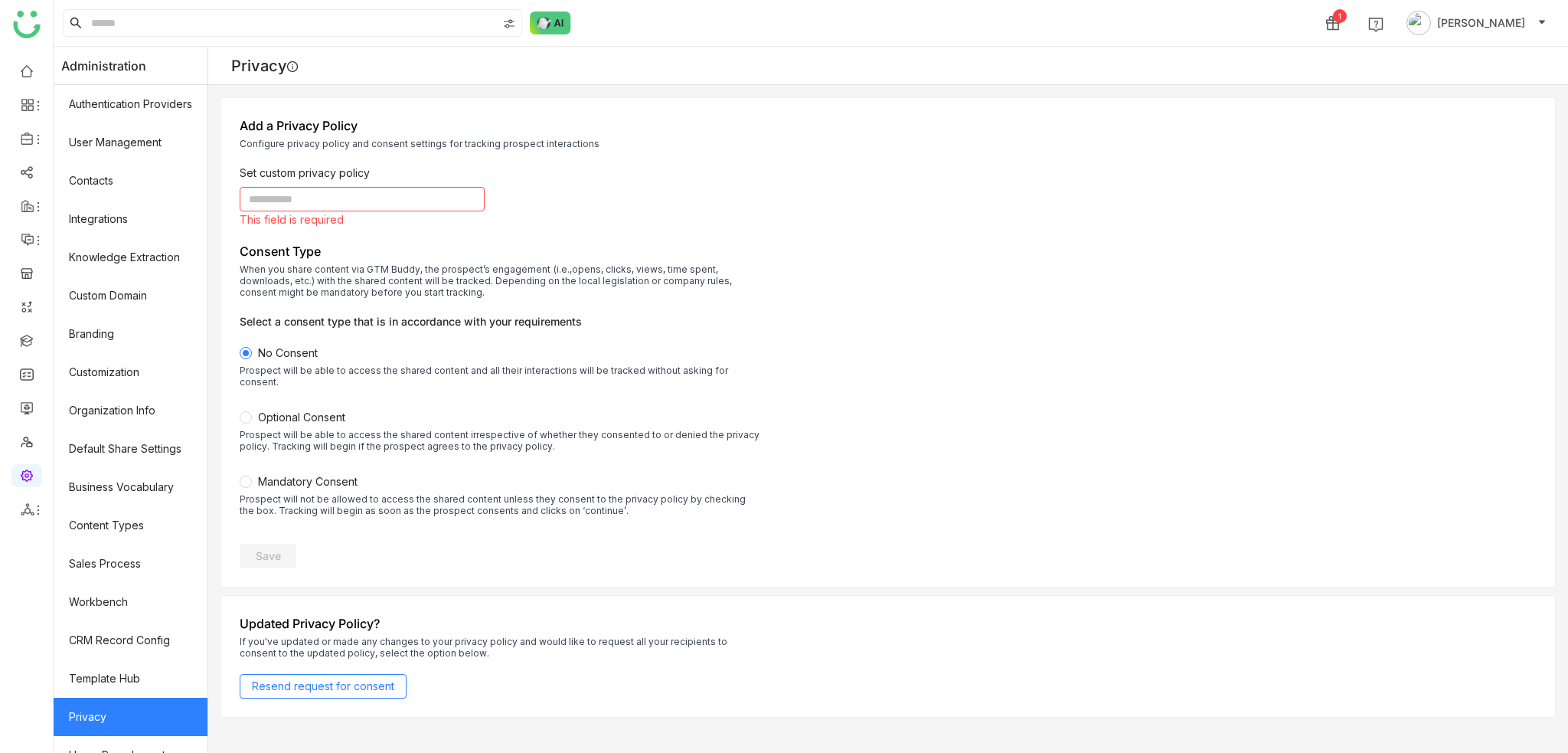
click at [704, 177] on div "Set custom privacy policy" at bounding box center [888, 173] width 1297 height 16
click at [705, 177] on div "Set custom privacy policy" at bounding box center [888, 173] width 1297 height 16
click at [878, 61] on div "Privacy" at bounding box center [888, 65] width 1360 height 38
click at [423, 201] on input at bounding box center [363, 200] width 245 height 25
type input "****"
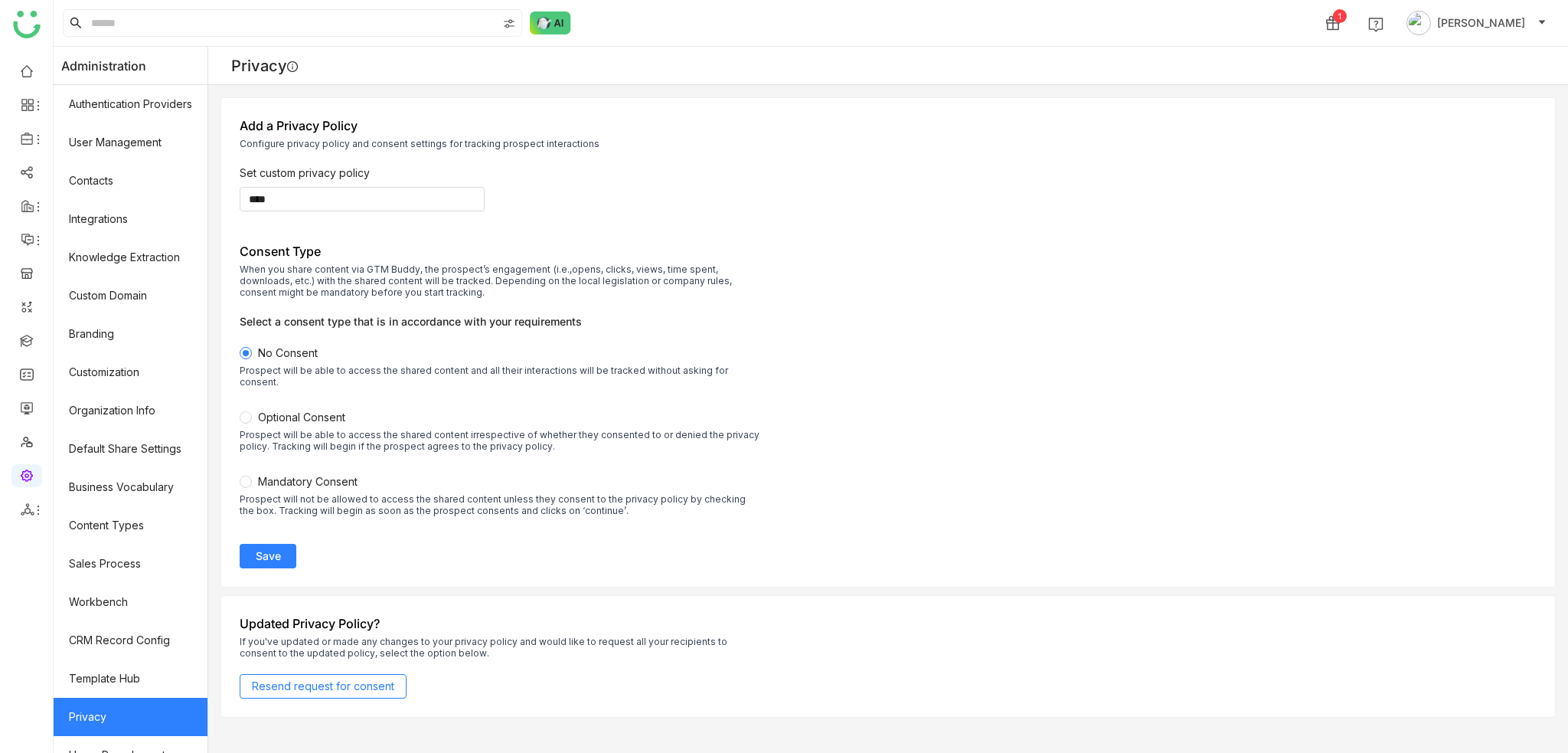
click at [280, 461] on label "Optional Consent Prospect will be able to access the shared content irrespectiv…" at bounding box center [500, 441] width 521 height 64
click at [309, 475] on span "Mandatory Consent" at bounding box center [308, 481] width 99 height 13
click at [294, 548] on button "Save" at bounding box center [268, 556] width 57 height 25
click at [23, 173] on link at bounding box center [27, 171] width 14 height 13
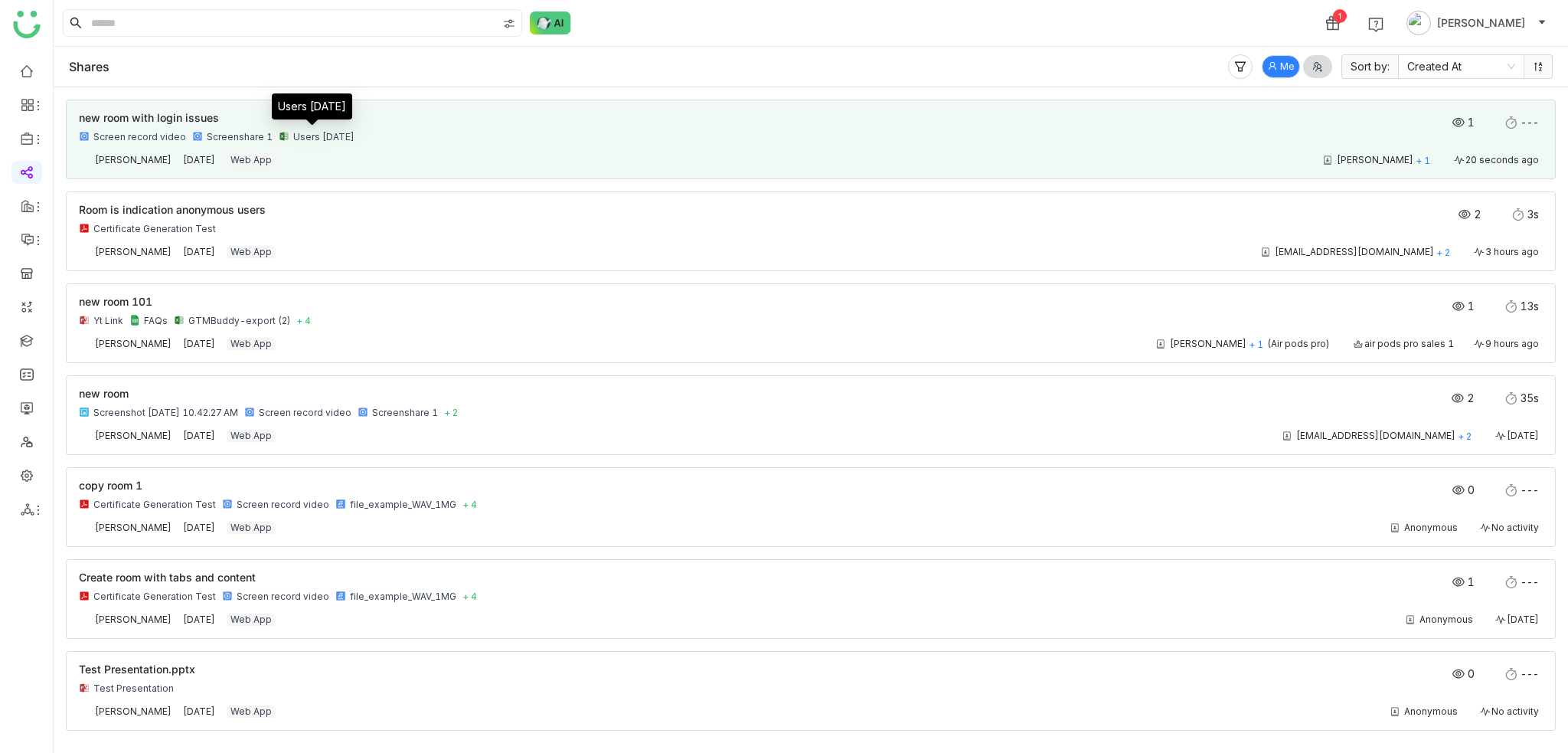
click at [364, 155] on div "[PERSON_NAME] + 1 20 seconds ago" at bounding box center [917, 160] width 1252 height 12
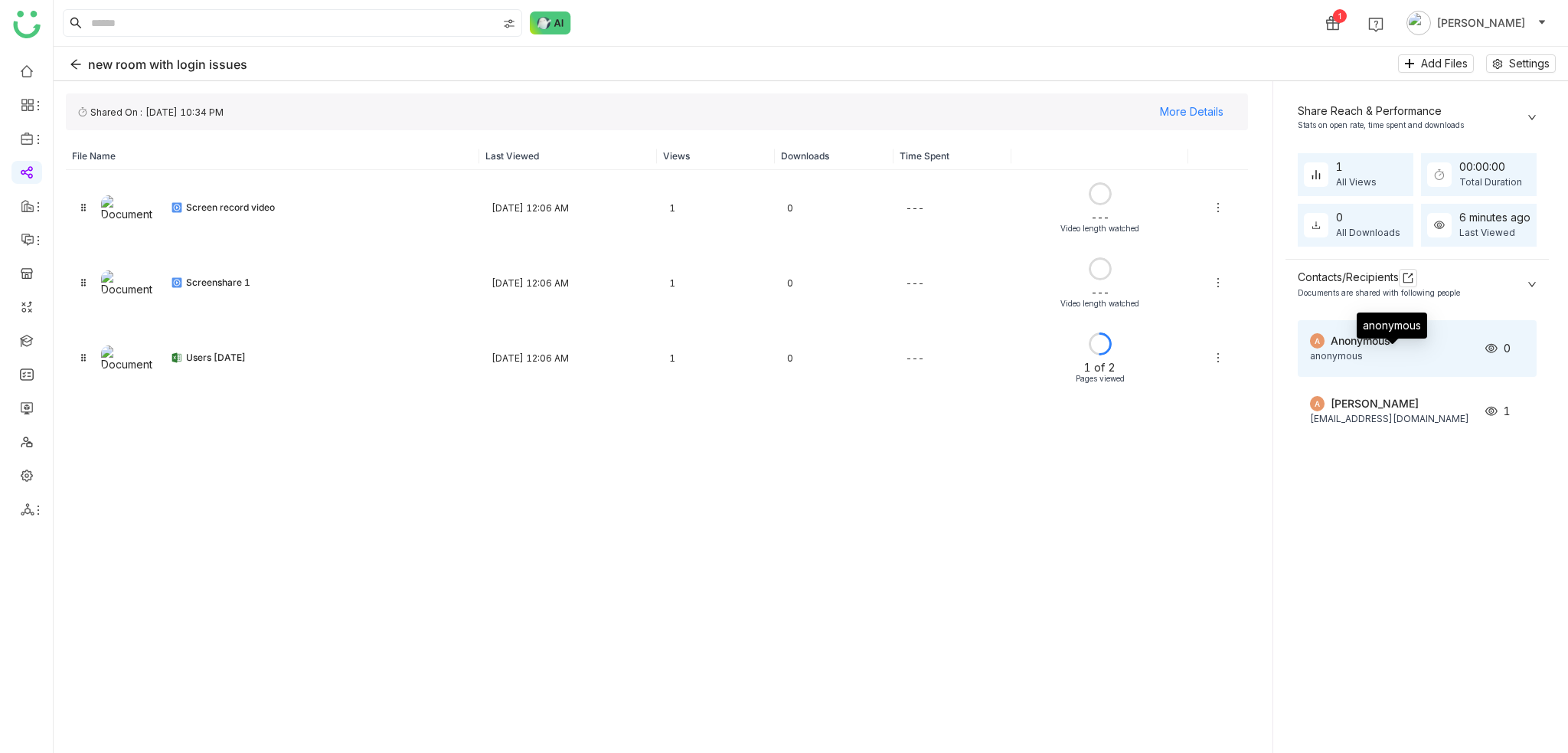
click at [1434, 358] on div "anonymous" at bounding box center [1392, 357] width 165 height 15
click at [1424, 510] on nz-collapse "Share Reach & Performance Stats on open rate, time spent and downloads 0 All Vi…" at bounding box center [1417, 423] width 263 height 660
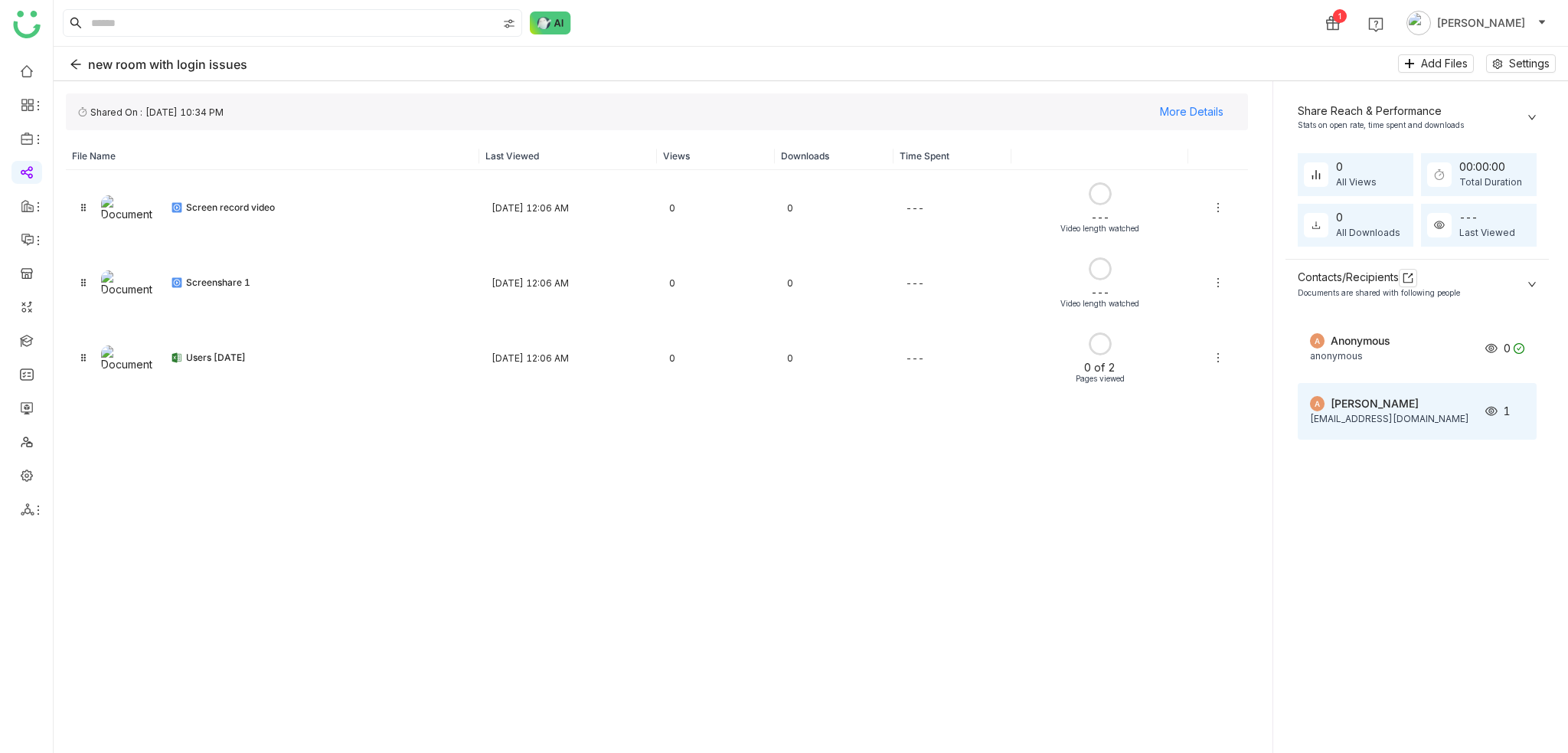
click at [1446, 398] on div "[PERSON_NAME]" at bounding box center [1403, 404] width 144 height 17
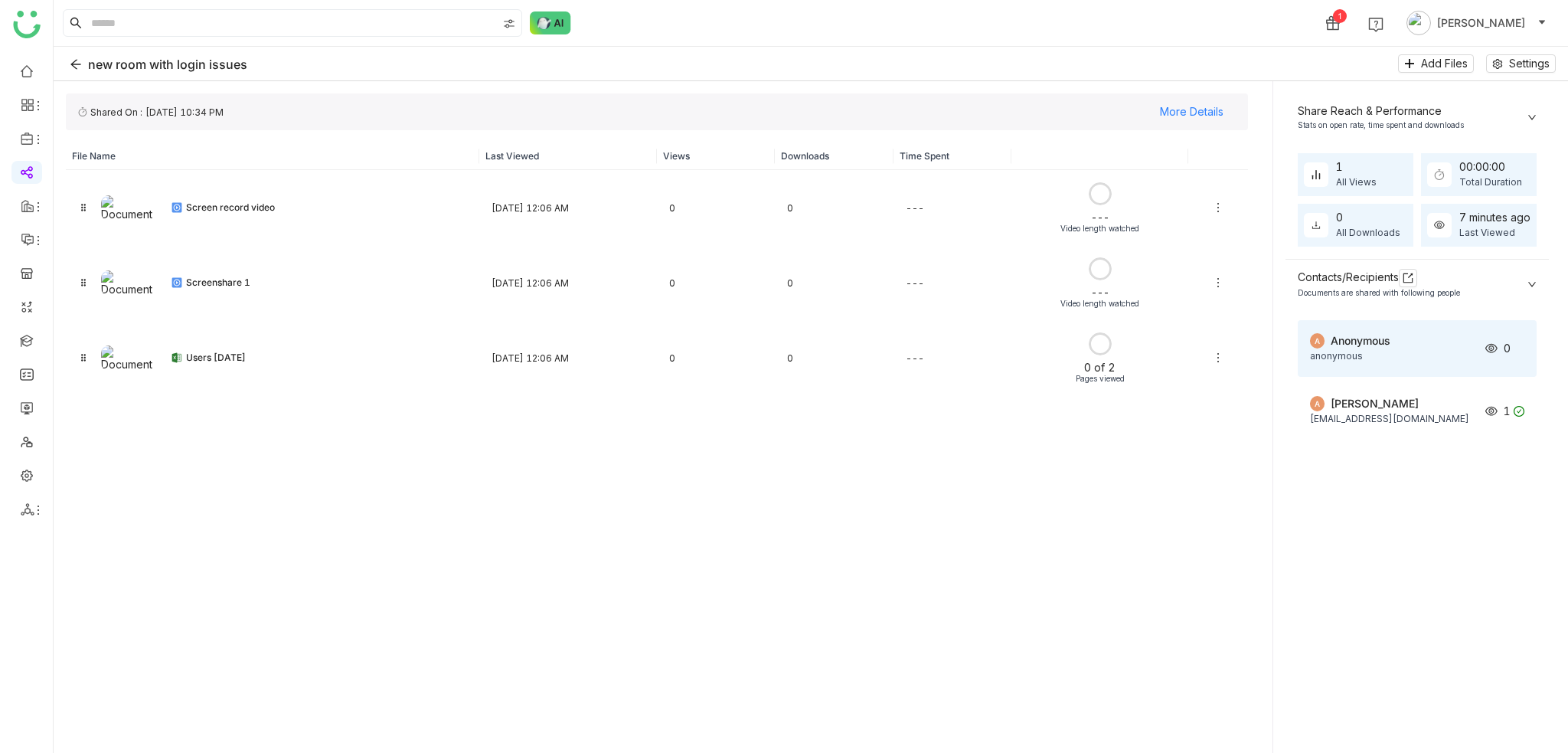
click at [1446, 357] on div "anonymous" at bounding box center [1392, 357] width 165 height 15
